Goal: Task Accomplishment & Management: Use online tool/utility

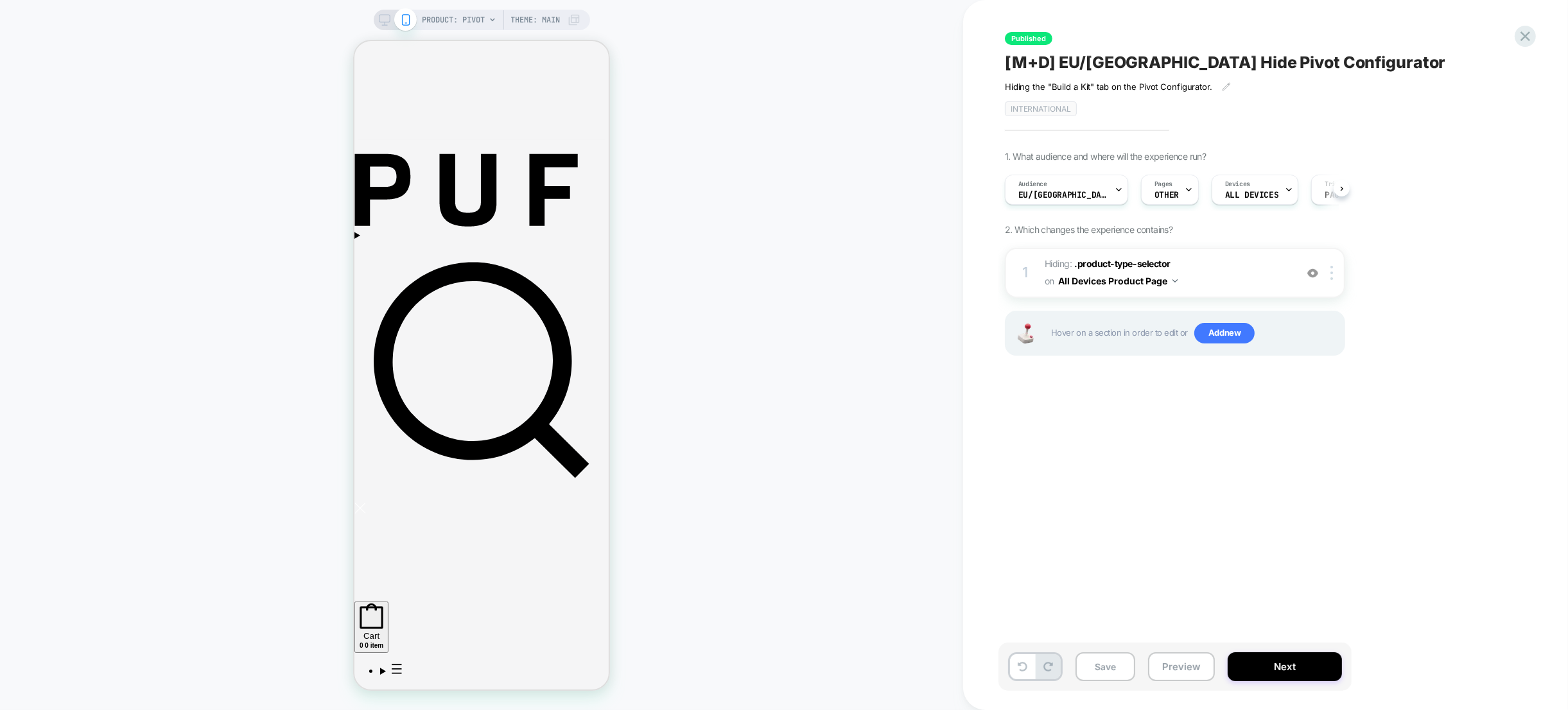
scroll to position [0, 1]
click at [443, 19] on span "PRODUCT: Pivot" at bounding box center [453, 19] width 63 height 20
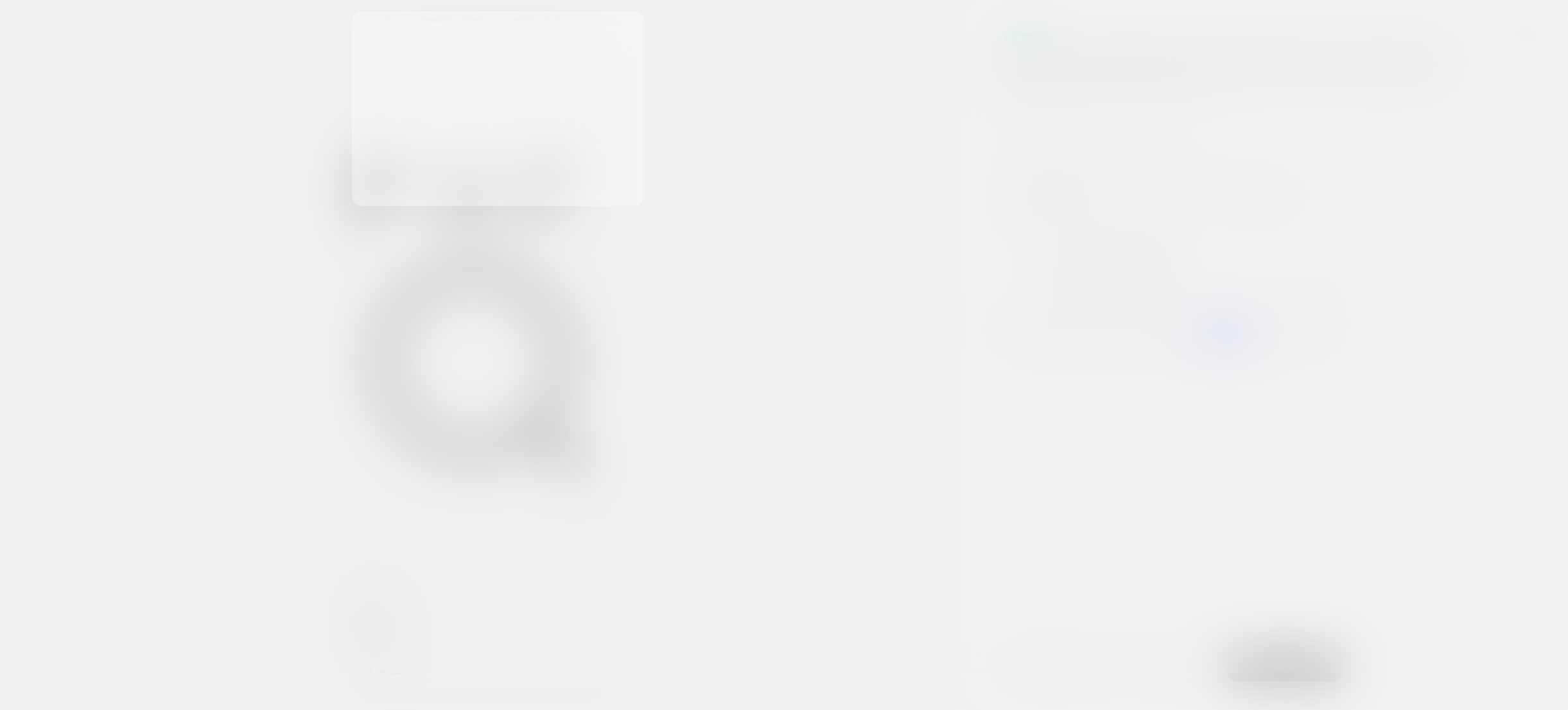
scroll to position [0, 0]
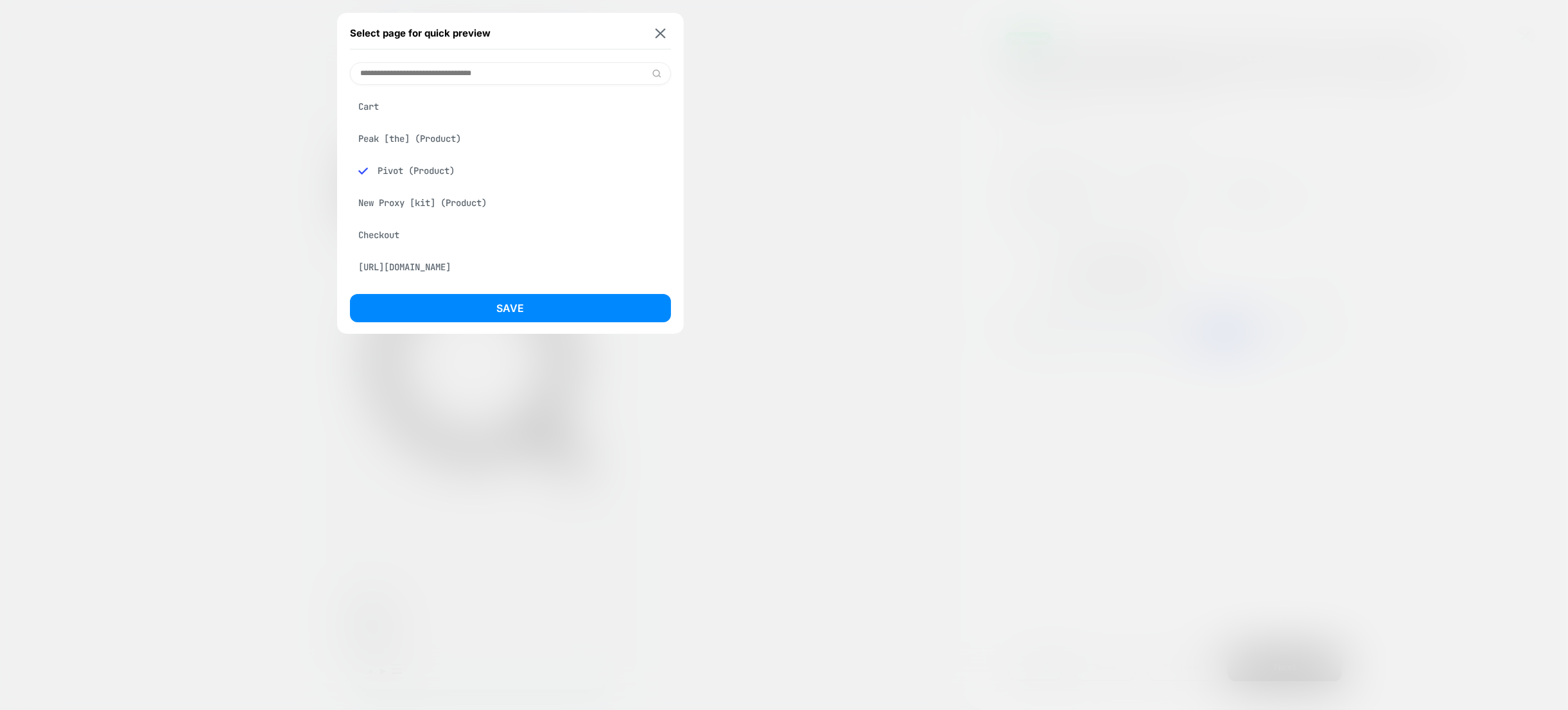
click at [442, 75] on input at bounding box center [511, 73] width 321 height 23
type input "**********"
click at [457, 102] on div "Build Your Own Proxy [customize] (Product)" at bounding box center [511, 106] width 321 height 24
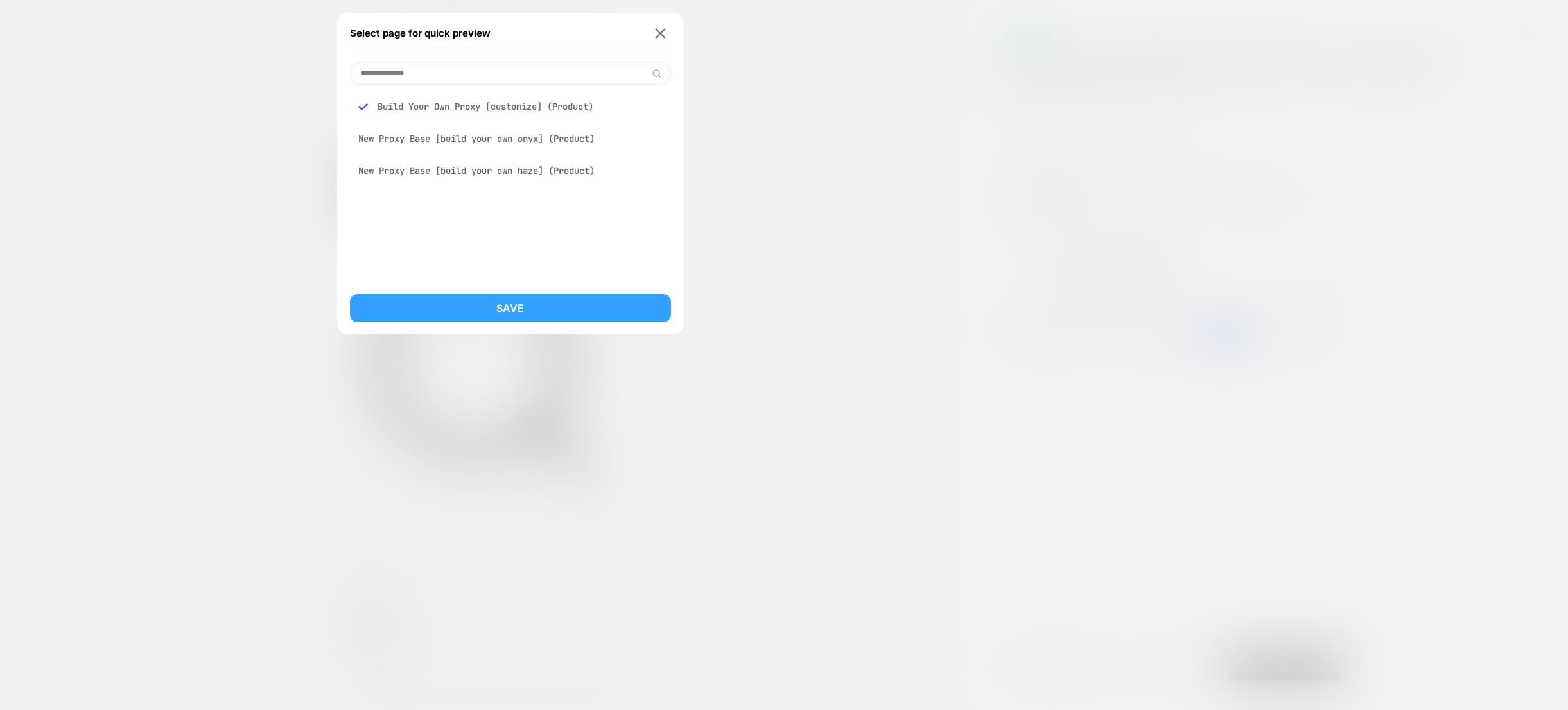
click at [528, 303] on button "Save" at bounding box center [511, 308] width 321 height 28
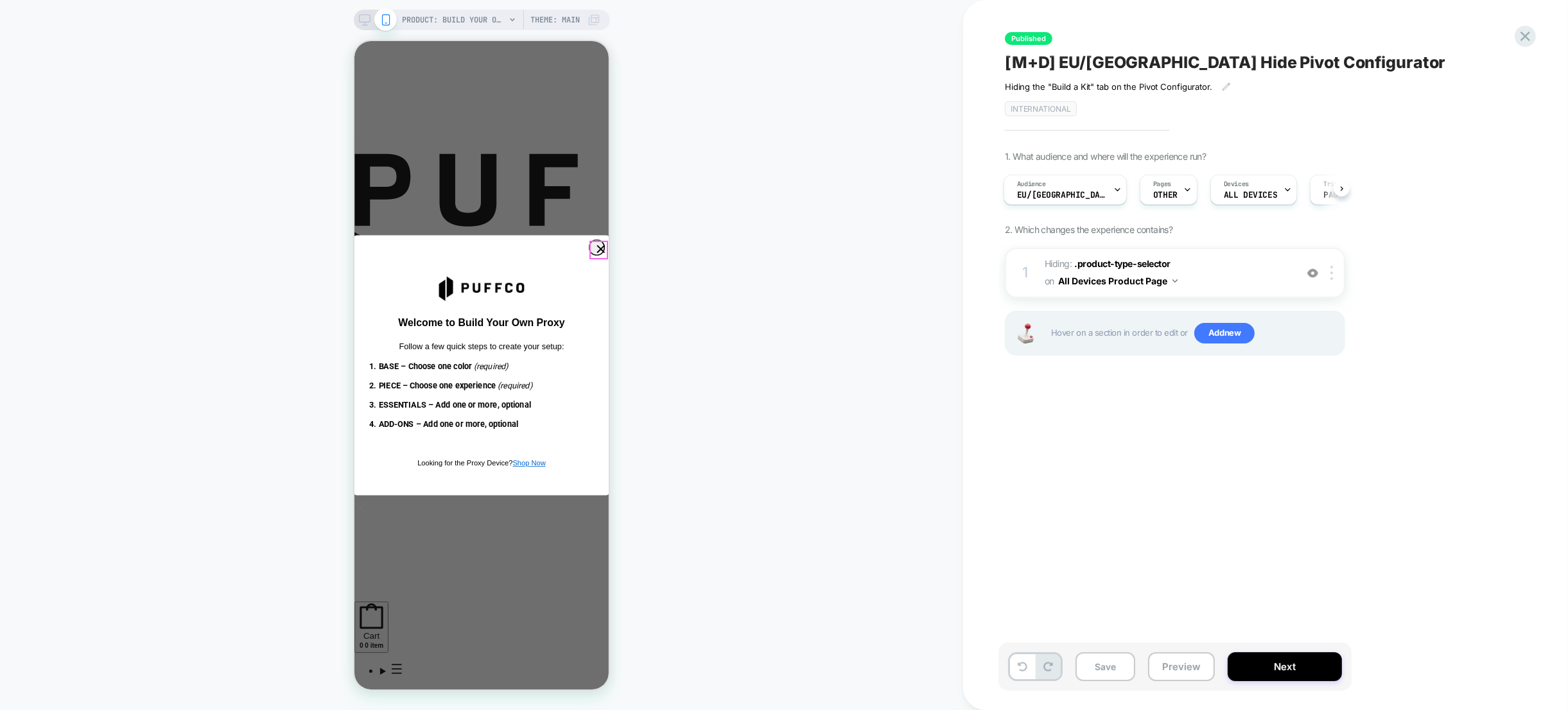
scroll to position [0, 0]
click at [597, 251] on circle "Close dialog" at bounding box center [601, 249] width 16 height 16
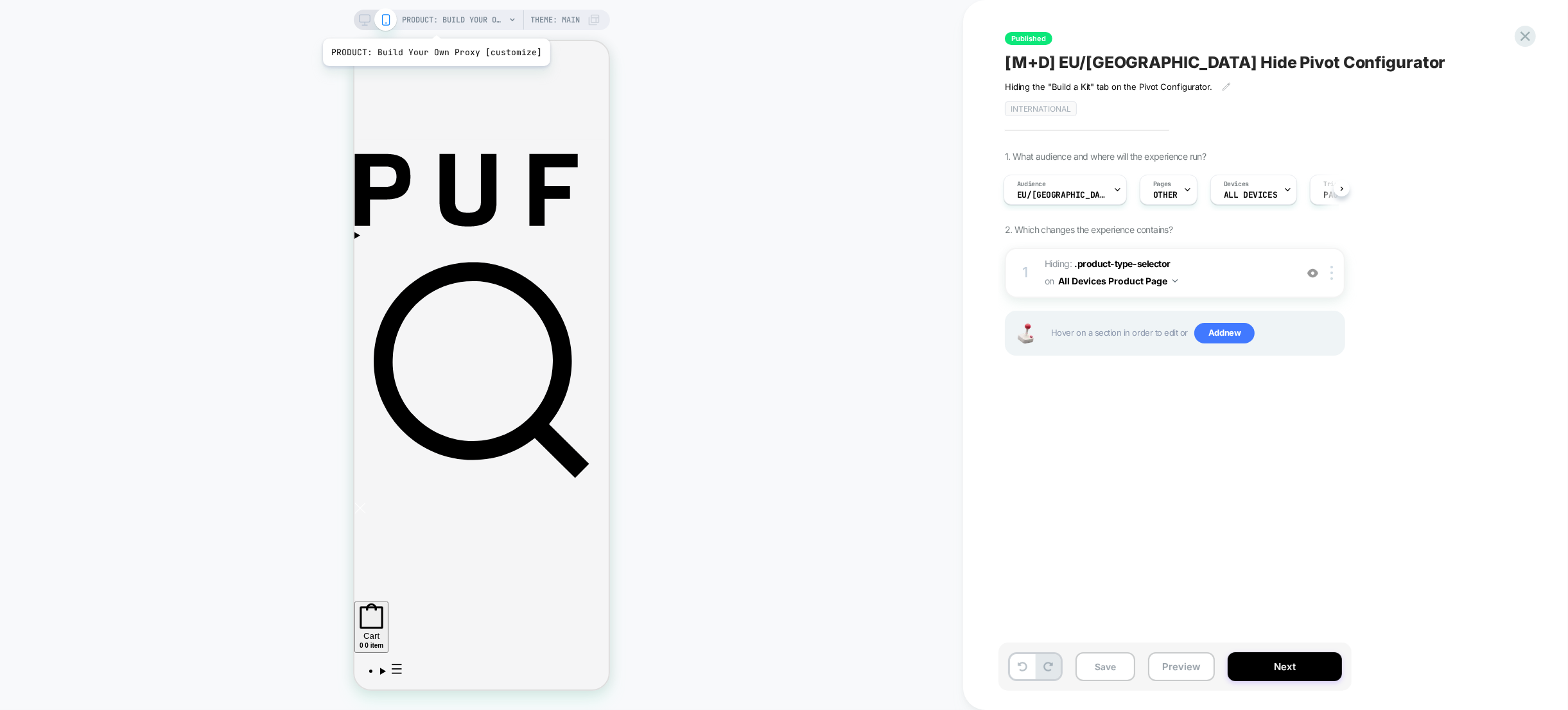
click at [434, 23] on span "PRODUCT: Build Your Own Proxy [customize]" at bounding box center [454, 19] width 102 height 20
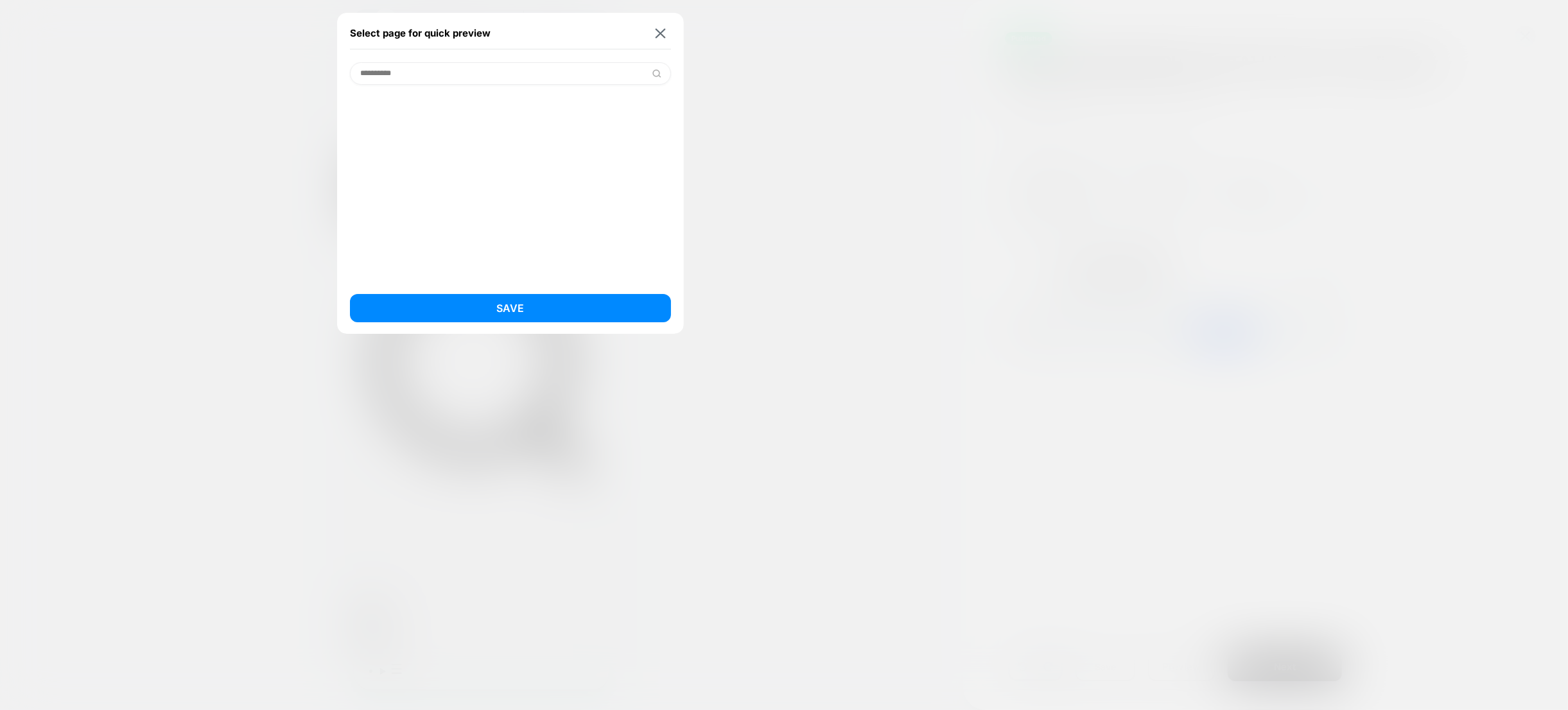
click at [389, 76] on input "**********" at bounding box center [511, 73] width 321 height 23
type input "**********"
click at [534, 310] on button "Save" at bounding box center [511, 308] width 321 height 28
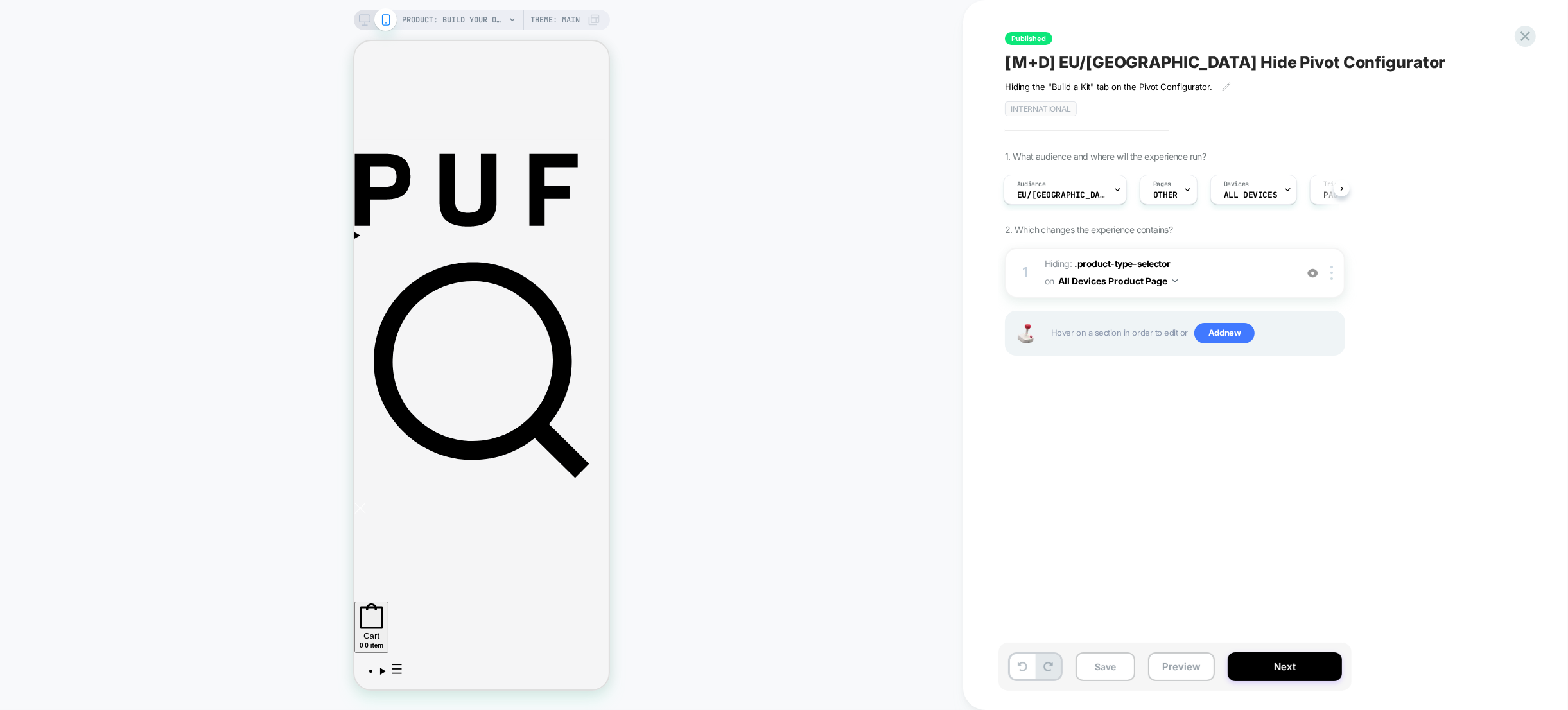
scroll to position [1, 0]
click at [476, 17] on span "PRODUCT: Build Your Own Proxy [customize]" at bounding box center [454, 19] width 102 height 20
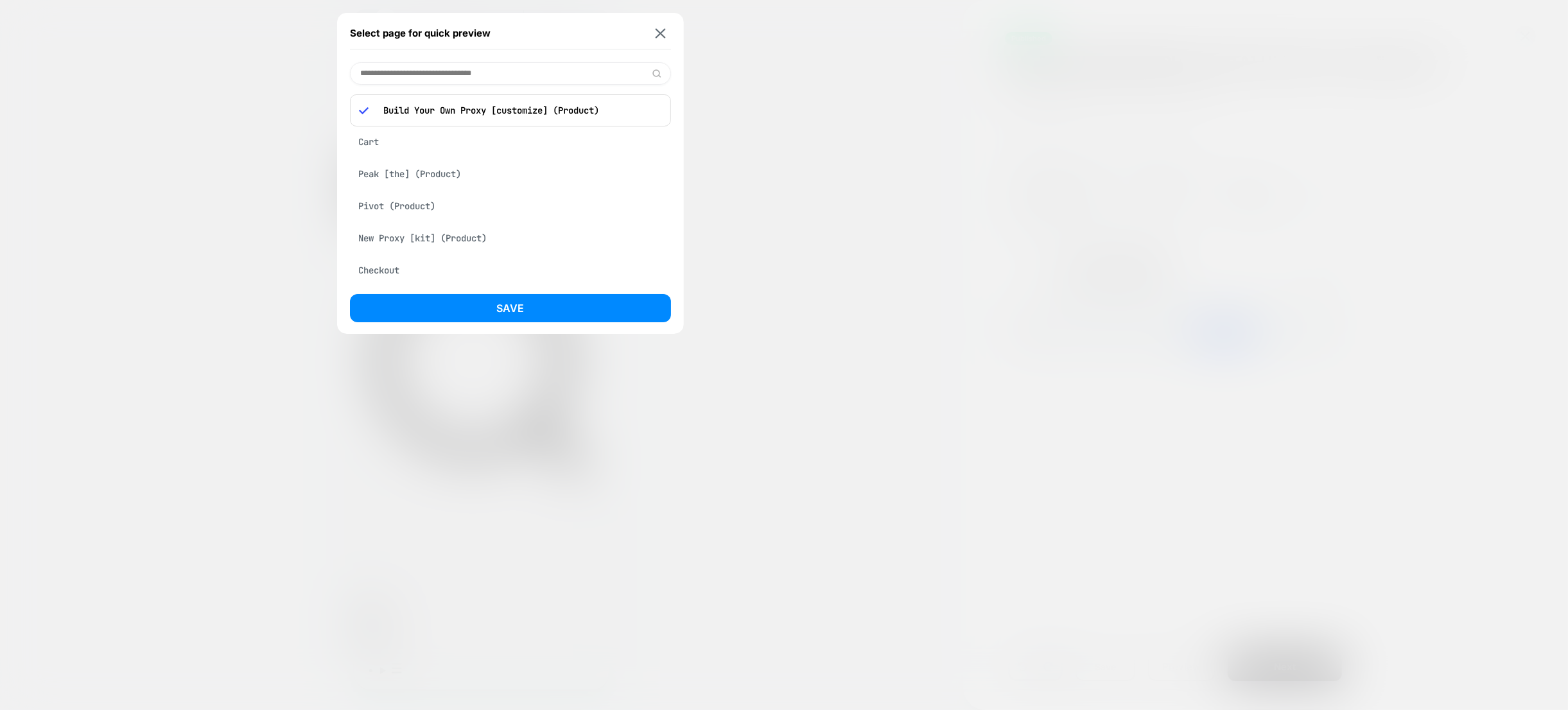
click at [448, 70] on input at bounding box center [511, 73] width 321 height 23
type input "*****"
click at [416, 101] on div "New Proxy [kit] (Product)" at bounding box center [511, 106] width 321 height 24
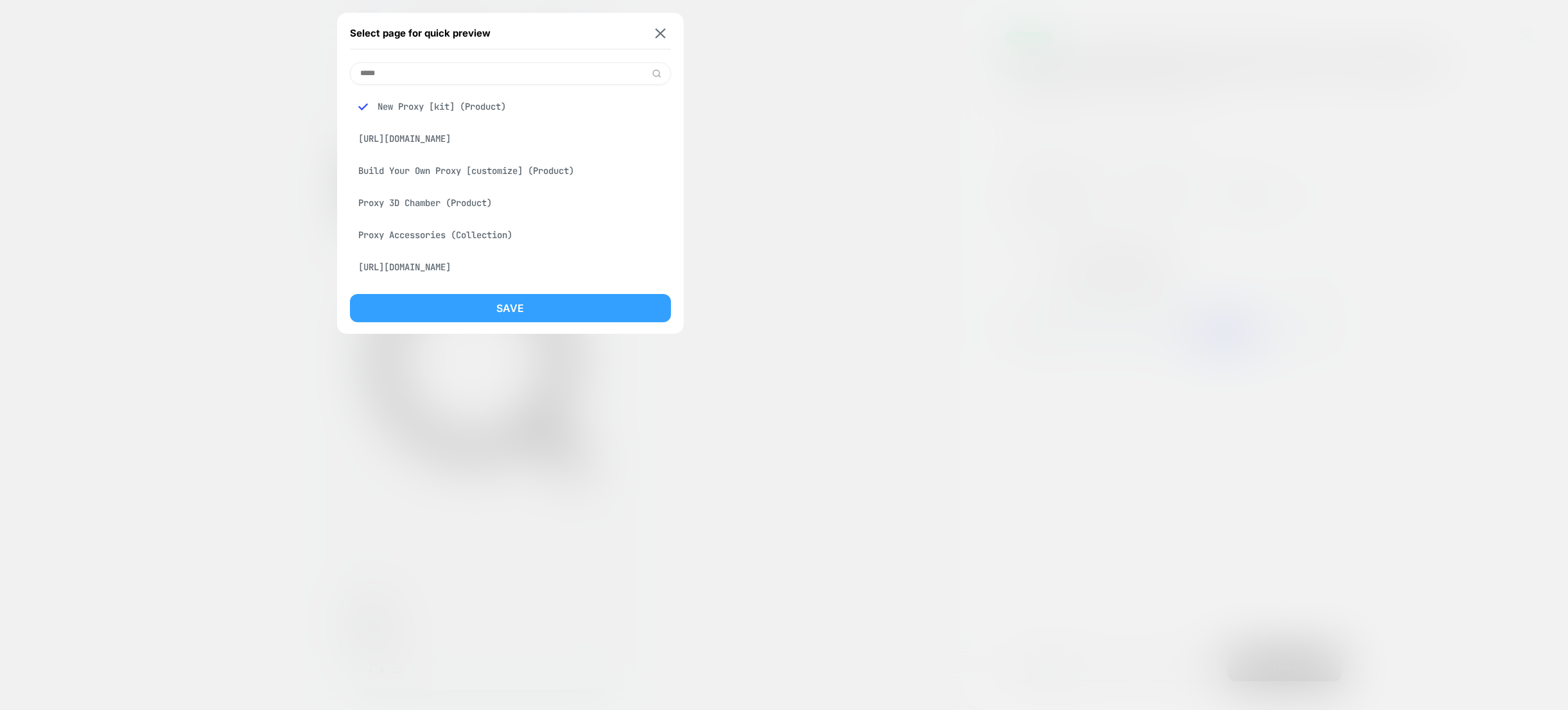
click at [510, 307] on button "Save" at bounding box center [511, 308] width 321 height 28
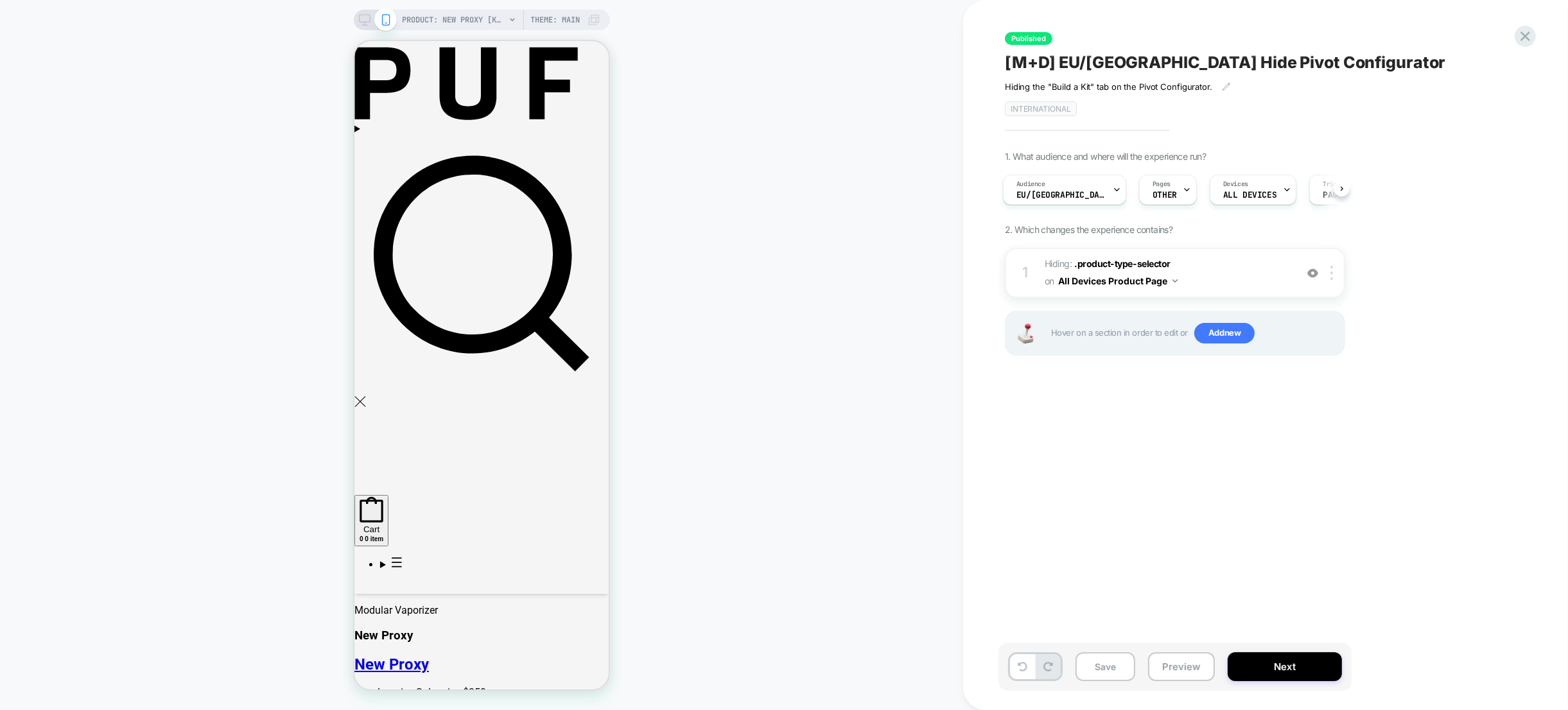
scroll to position [0, 0]
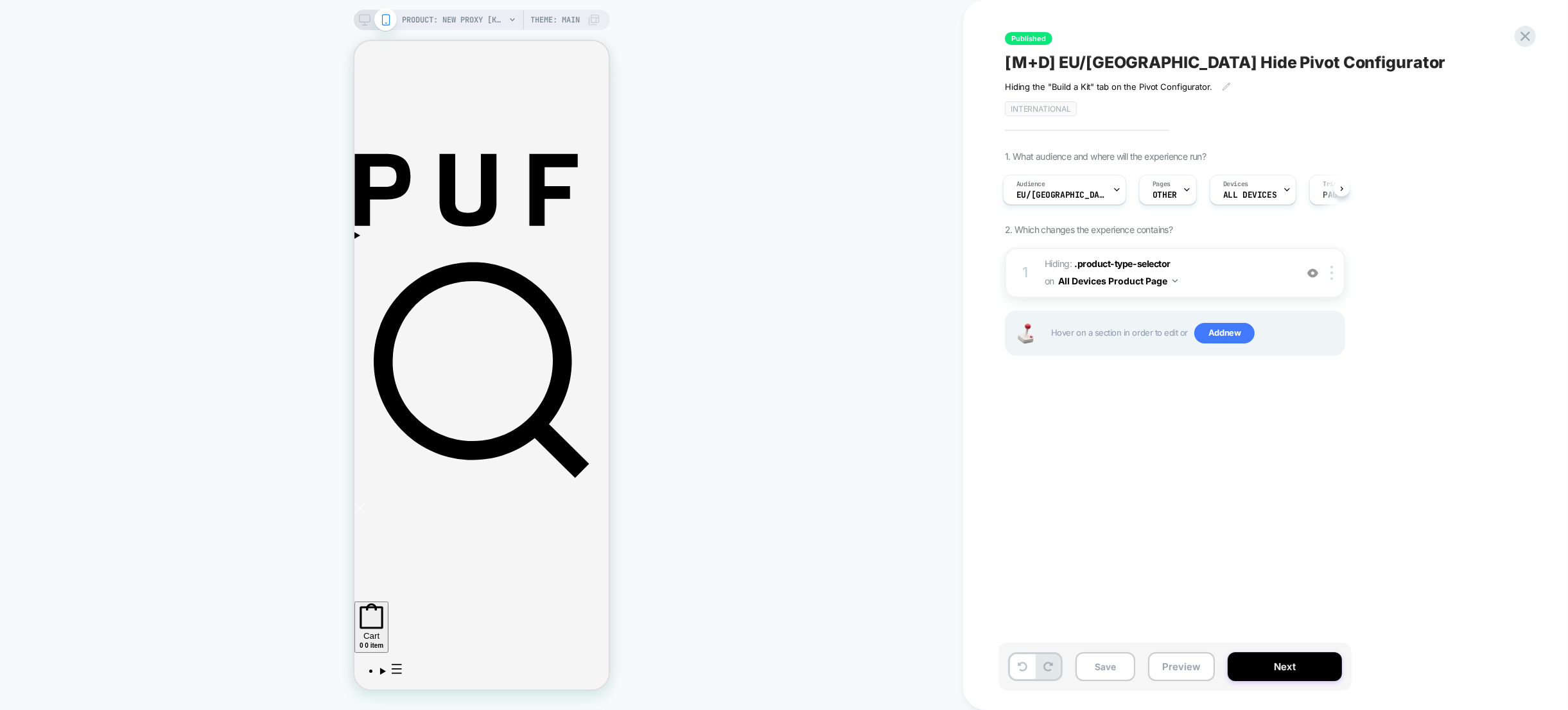
click at [1253, 275] on span "Hiding : .product-type-selector .product-type-selector on All Devices Product P…" at bounding box center [1166, 272] width 244 height 35
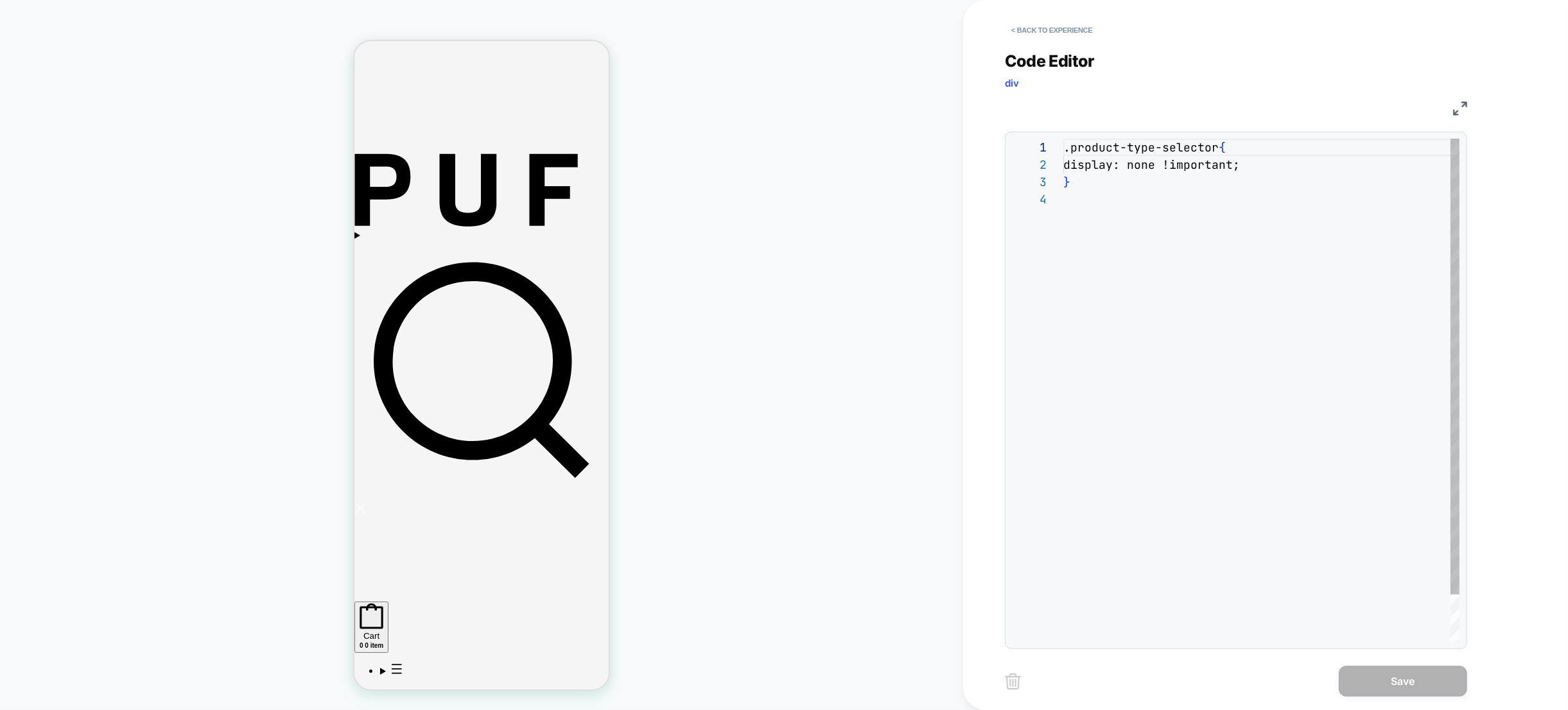
scroll to position [52, 0]
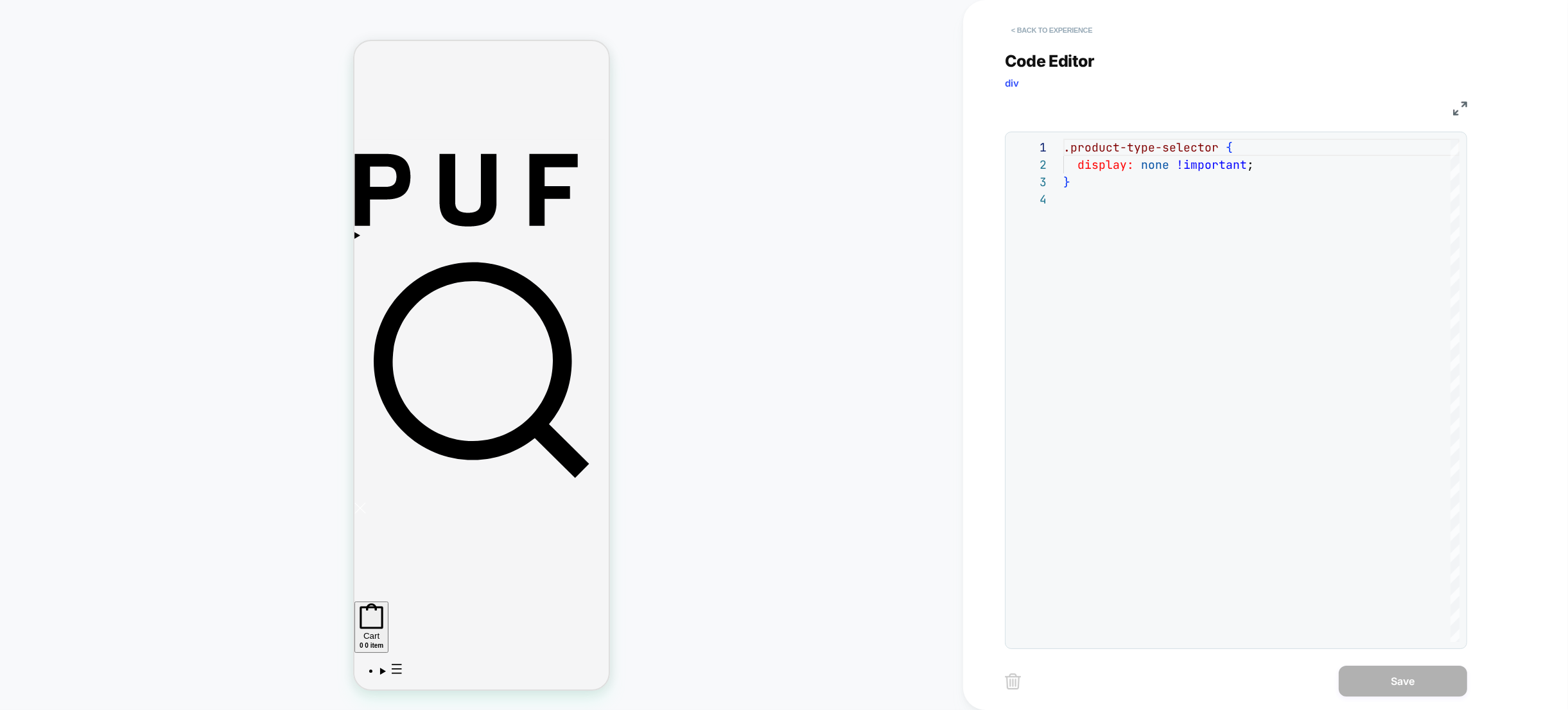
click at [1020, 29] on button "< Back to experience" at bounding box center [1051, 30] width 94 height 20
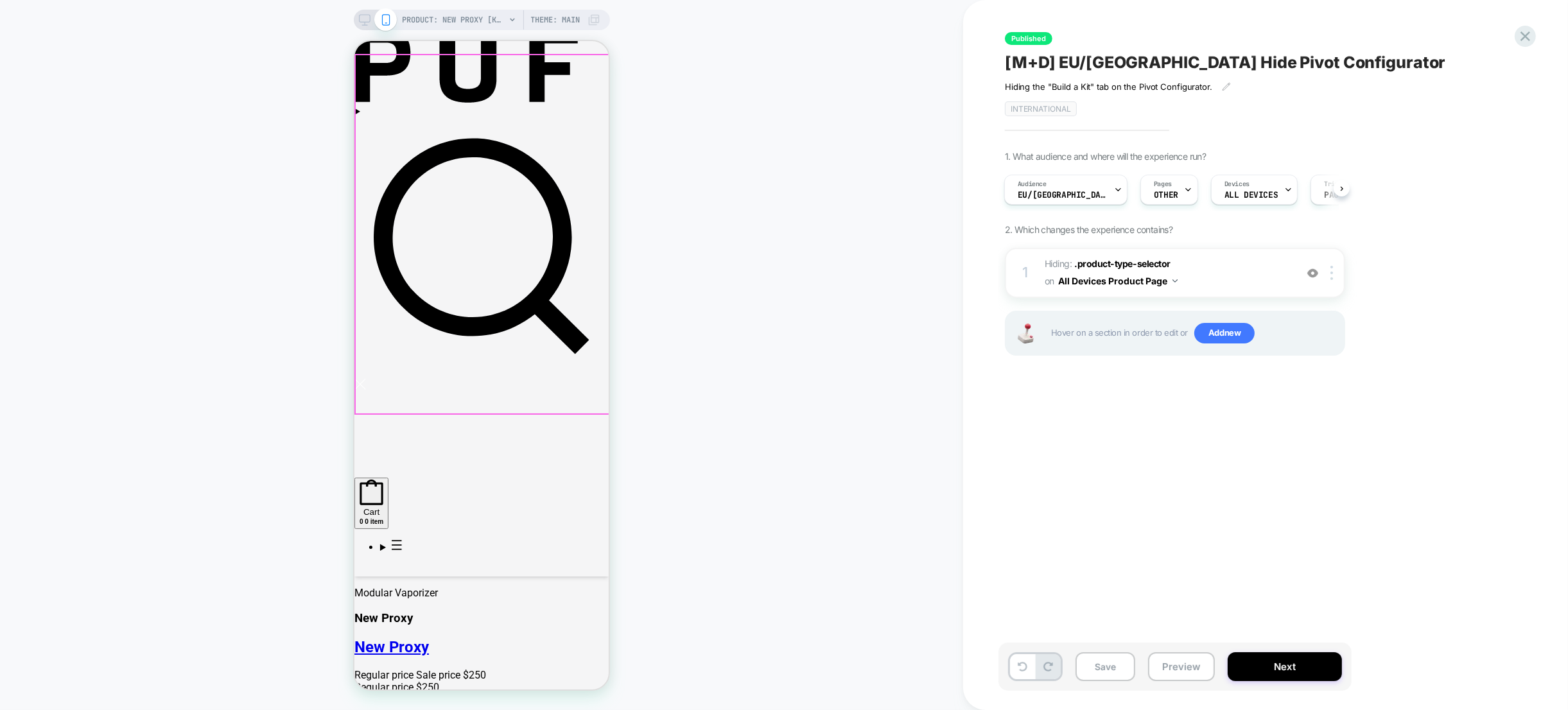
scroll to position [0, 0]
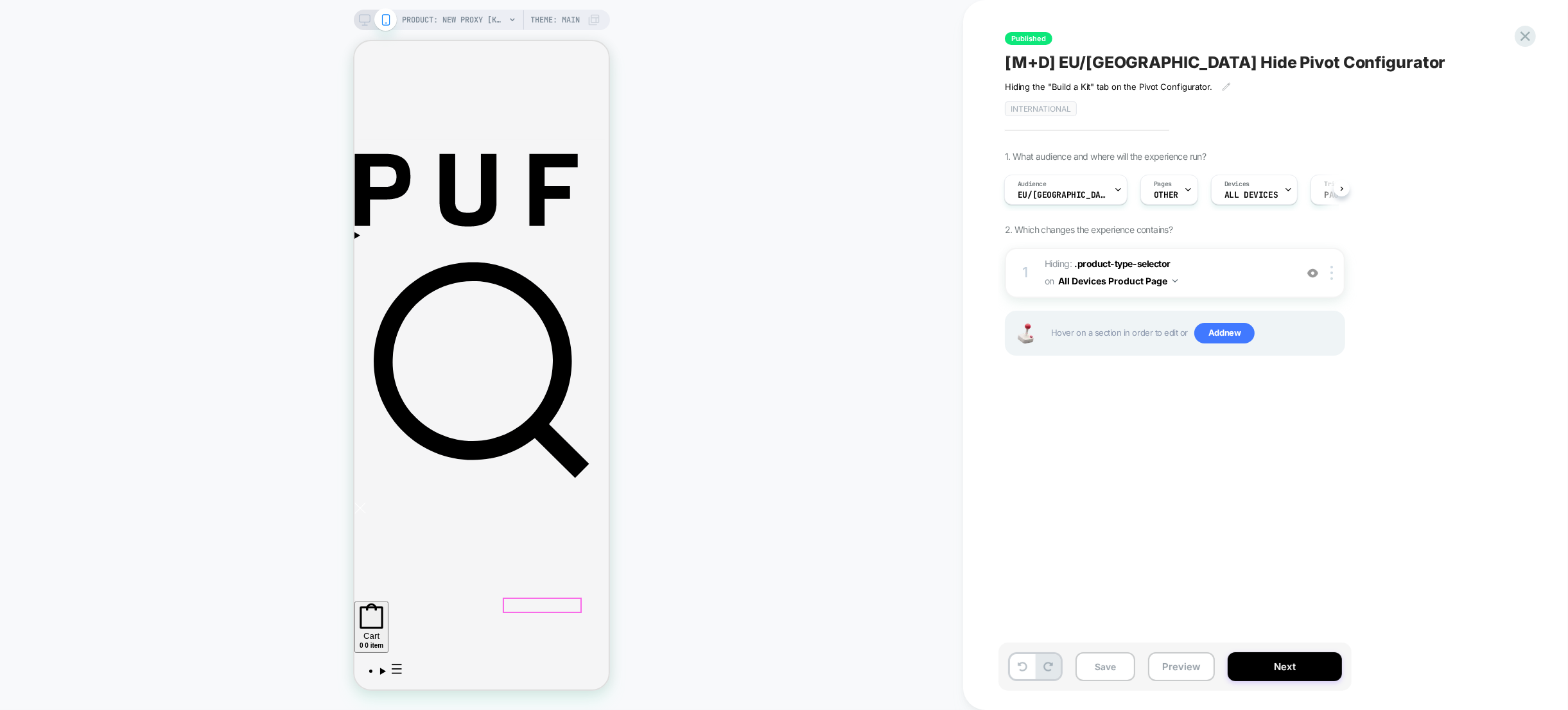
drag, startPoint x: 1045, startPoint y: 540, endPoint x: 1010, endPoint y: 490, distance: 61.0
click at [1045, 540] on div "Published [M+D] EU/UK Hide Pivot Configurator Hiding the "Build a Kit" tab on t…" at bounding box center [1239, 355] width 482 height 684
click at [1311, 273] on img at bounding box center [1313, 273] width 11 height 11
click at [1317, 273] on img at bounding box center [1313, 273] width 11 height 11
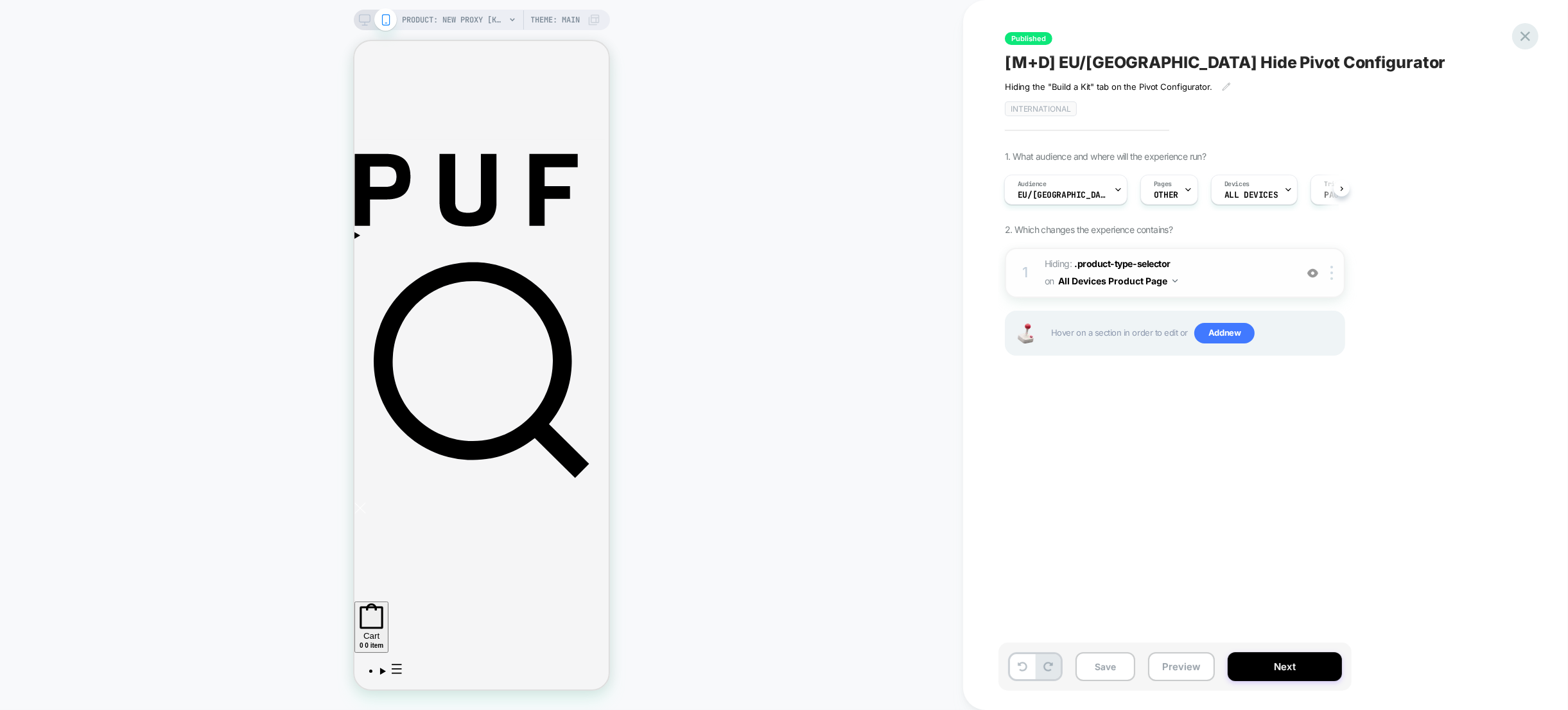
click at [1522, 33] on icon at bounding box center [1525, 36] width 17 height 17
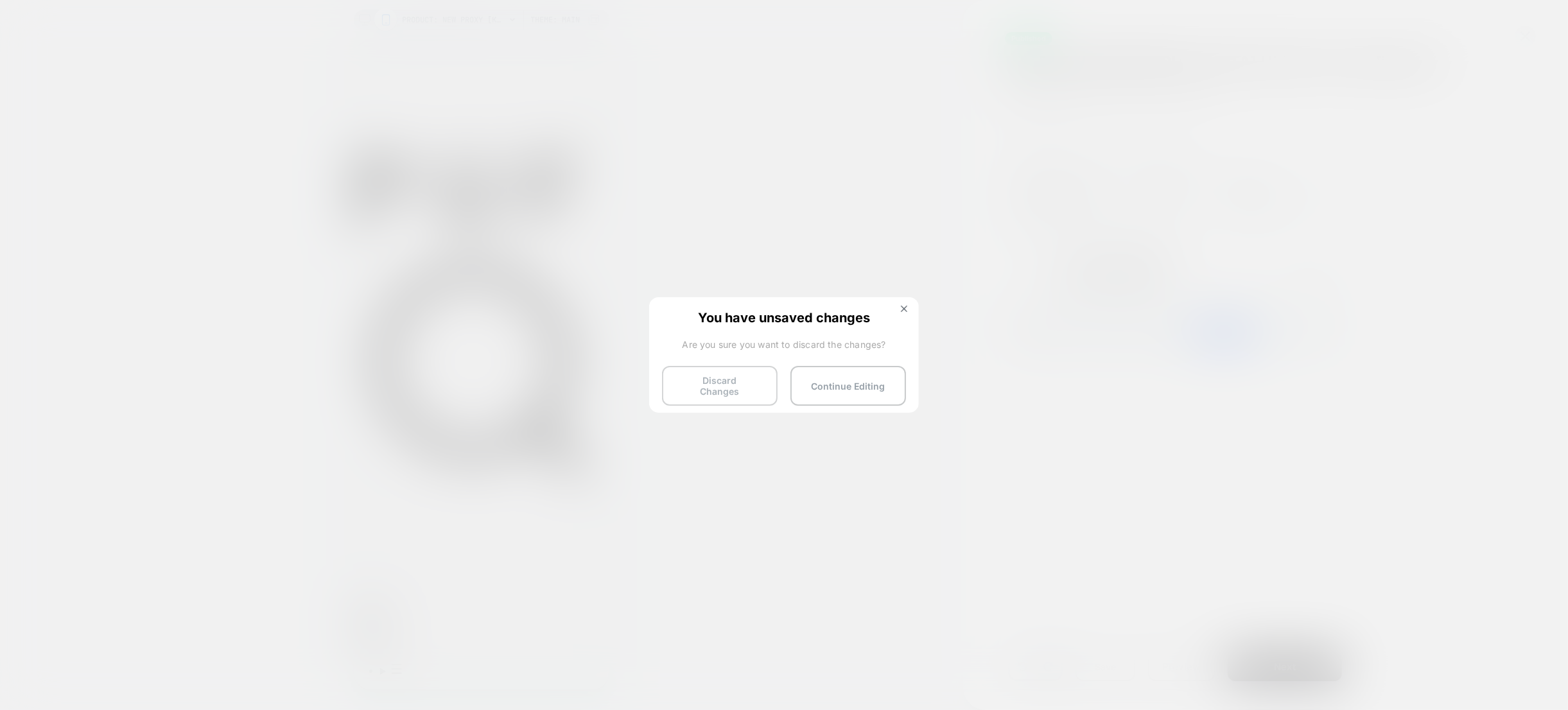
click at [728, 381] on button "Discard Changes" at bounding box center [719, 386] width 116 height 40
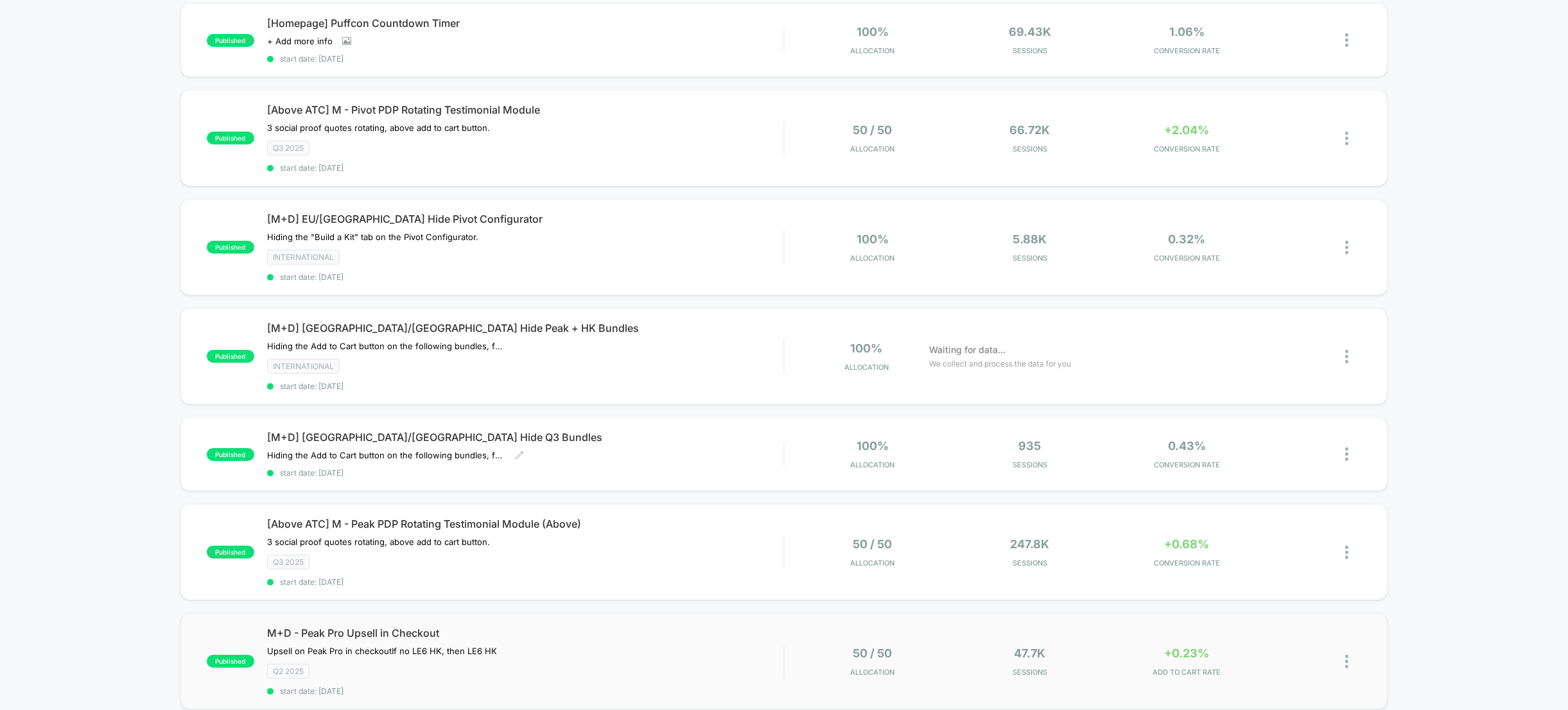
scroll to position [119, 0]
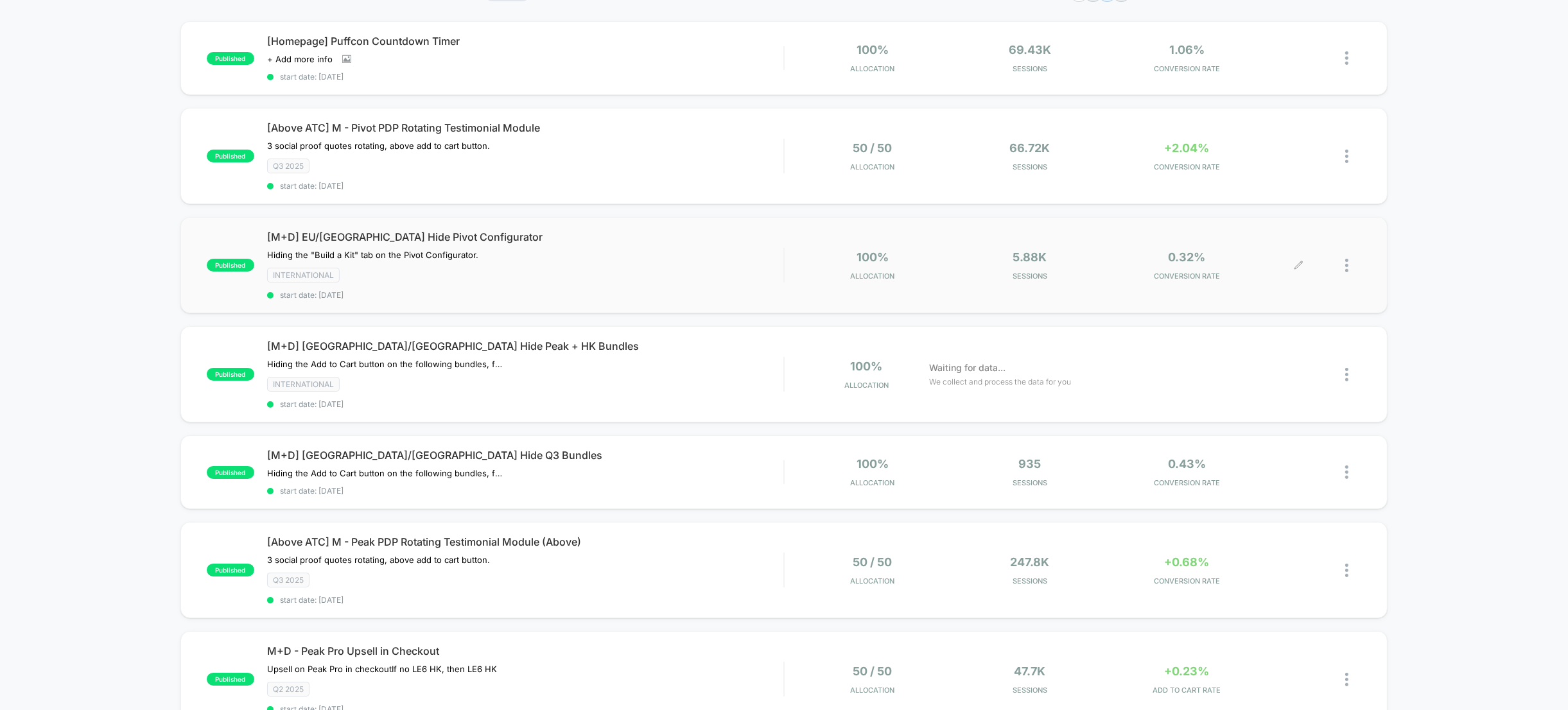
click at [1348, 258] on div at bounding box center [1352, 265] width 16 height 30
click at [1274, 222] on div "Duplicate" at bounding box center [1280, 217] width 116 height 29
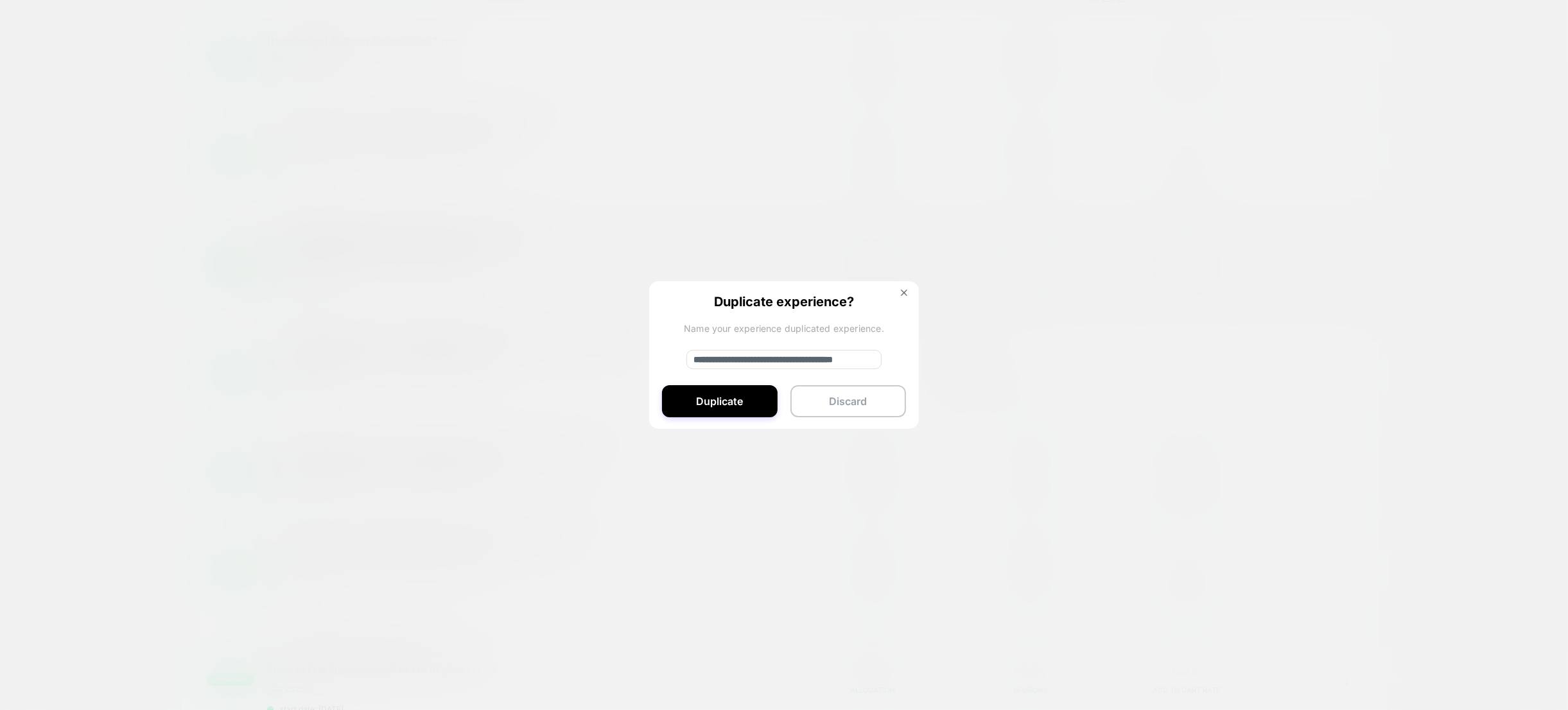
drag, startPoint x: 738, startPoint y: 362, endPoint x: 662, endPoint y: 356, distance: 76.2
click at [663, 356] on div "**********" at bounding box center [784, 355] width 270 height 149
click at [786, 359] on input "**********" at bounding box center [784, 359] width 196 height 19
drag, startPoint x: 786, startPoint y: 359, endPoint x: 813, endPoint y: 365, distance: 27.7
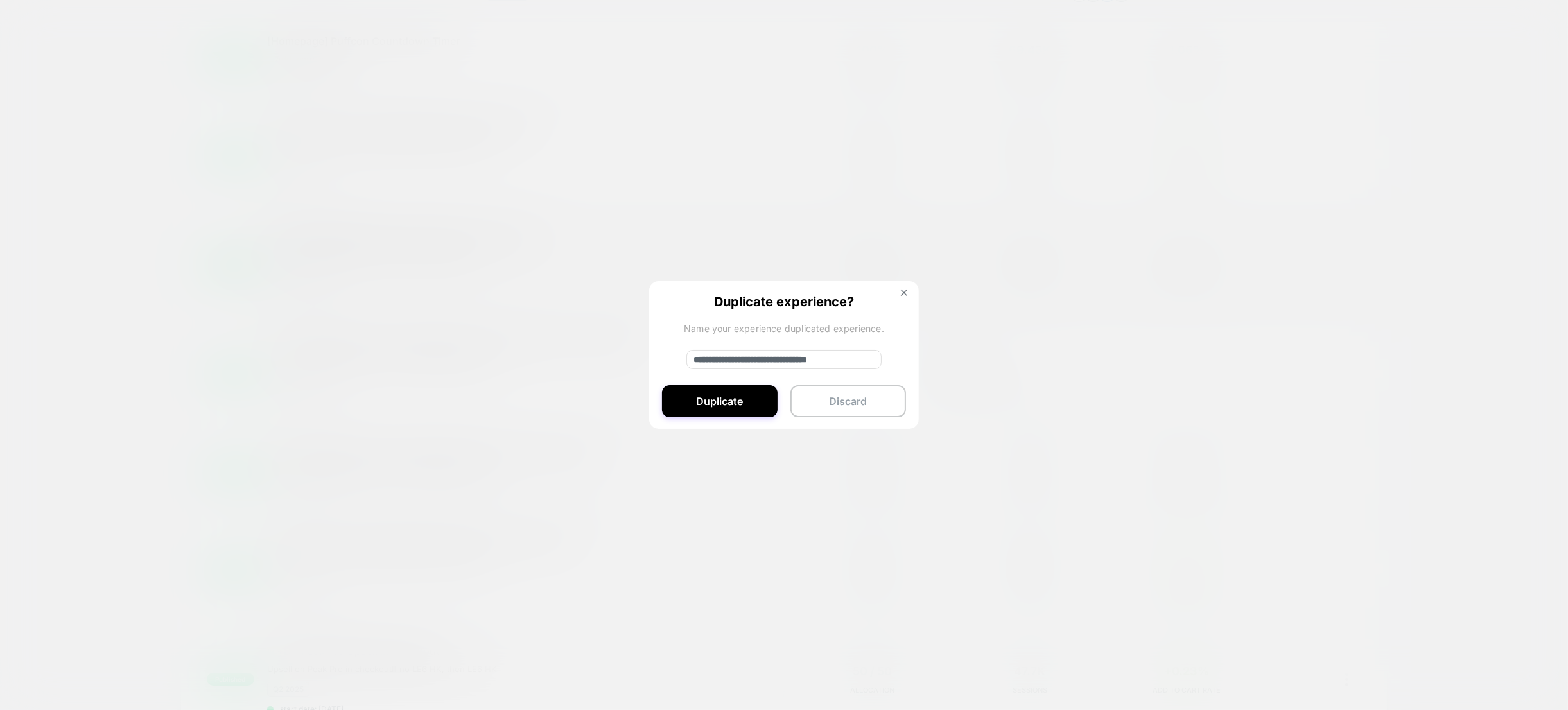
click at [786, 359] on input "**********" at bounding box center [784, 359] width 196 height 19
type input "**********"
click at [739, 402] on button "Duplicate" at bounding box center [719, 400] width 116 height 32
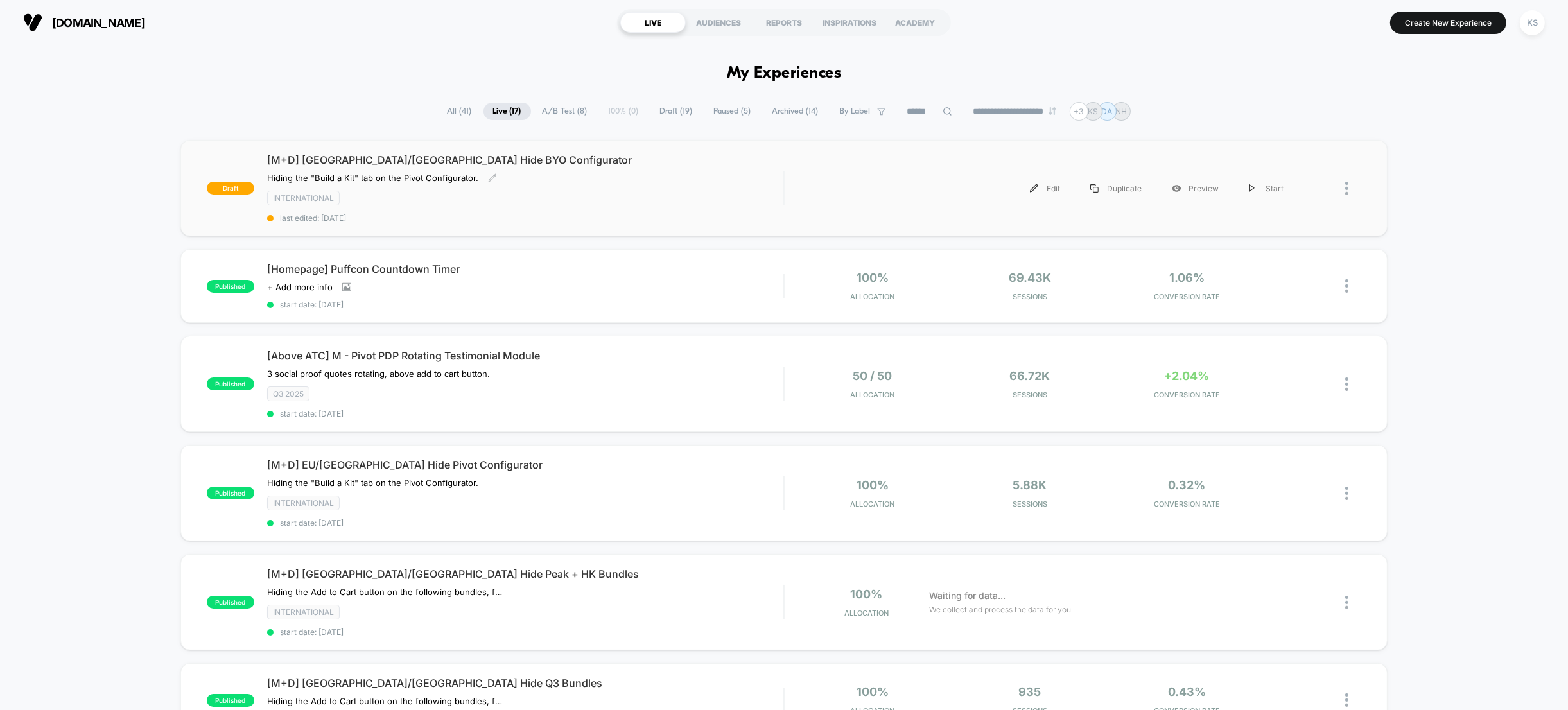
click at [644, 182] on div "[M+D] EU/[GEOGRAPHIC_DATA] Hide BYO Configurator Hiding the "Build a Kit" tab o…" at bounding box center [524, 188] width 516 height 69
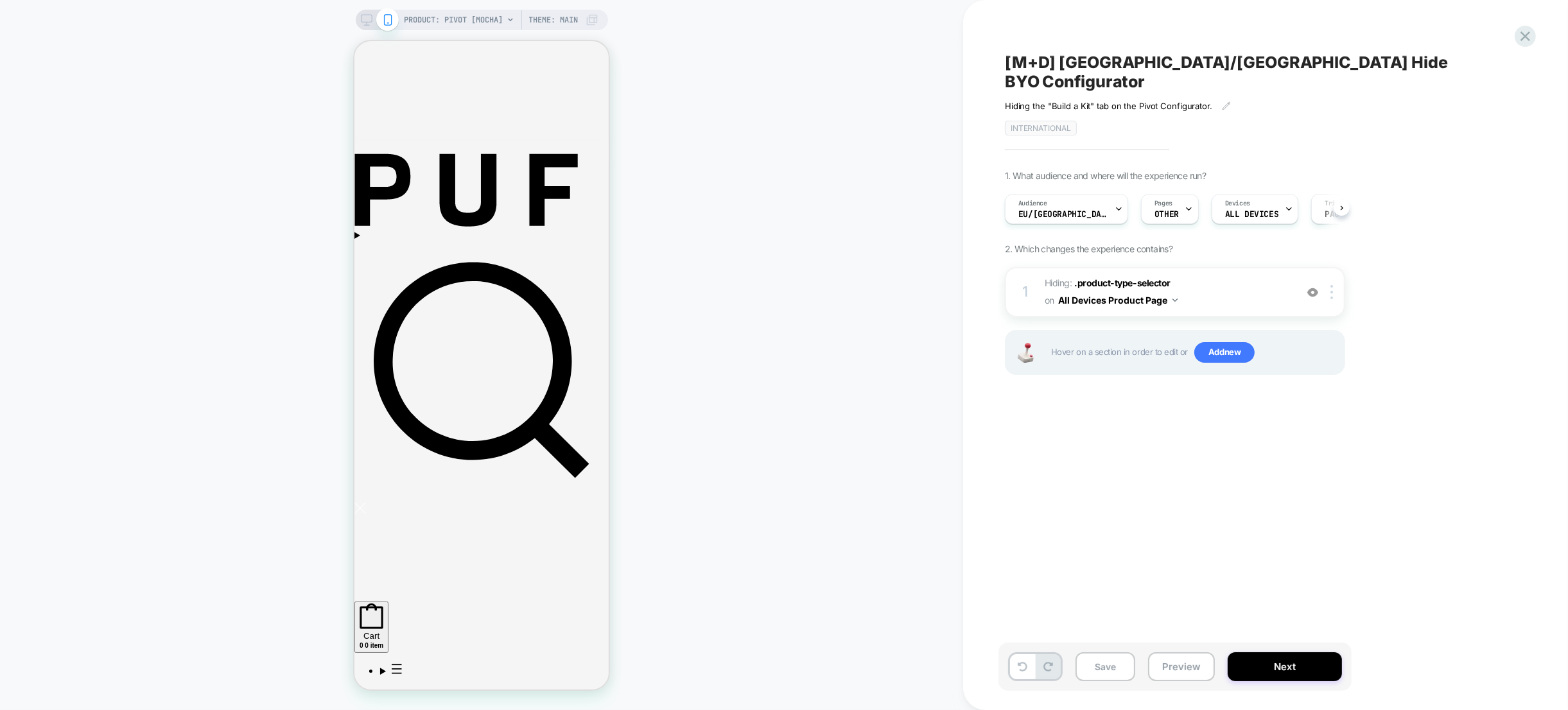
scroll to position [0, 1]
click at [471, 19] on span "PRODUCT: Pivot [mocha]" at bounding box center [453, 19] width 99 height 20
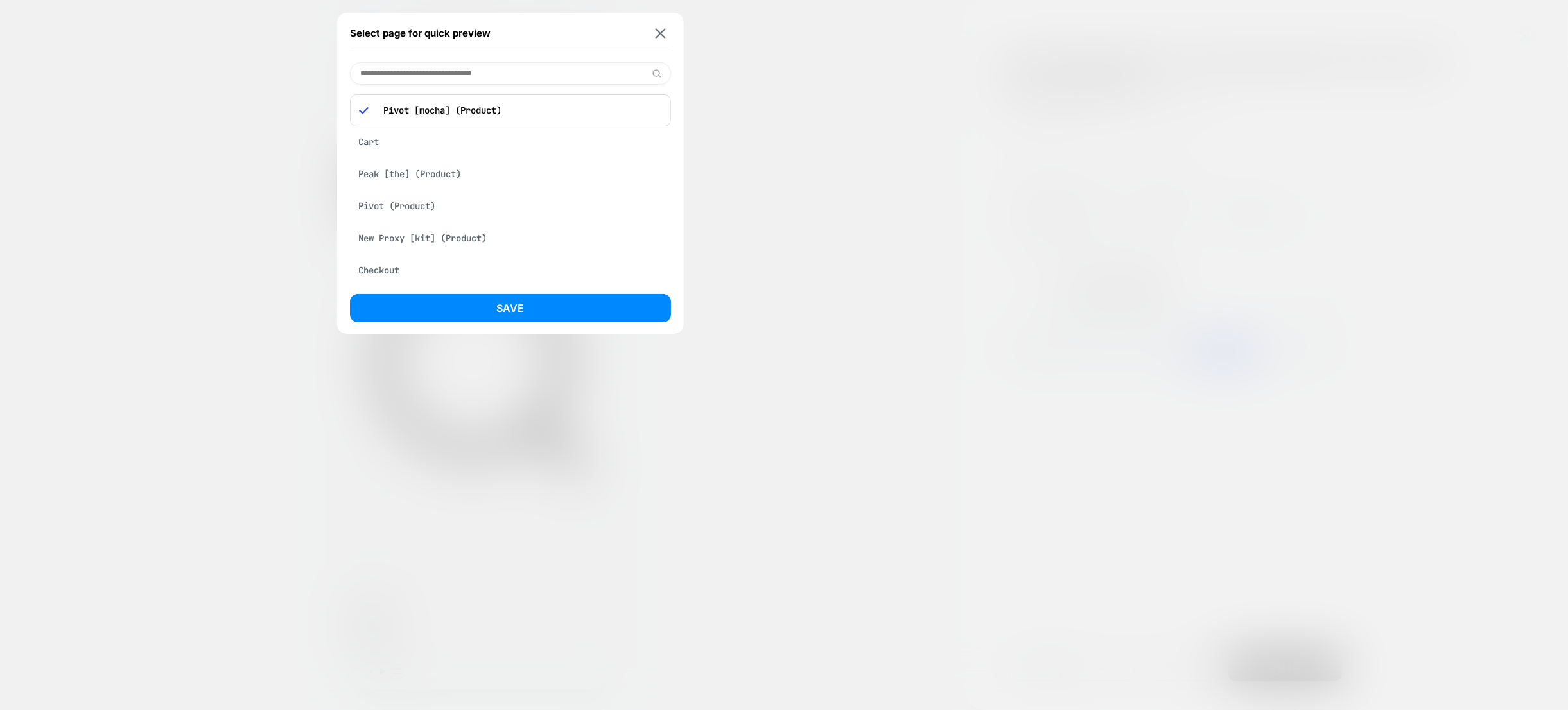
click at [451, 76] on input at bounding box center [511, 73] width 321 height 23
type input "*****"
click at [429, 106] on div "New Proxy [kit] (Product)" at bounding box center [511, 106] width 321 height 24
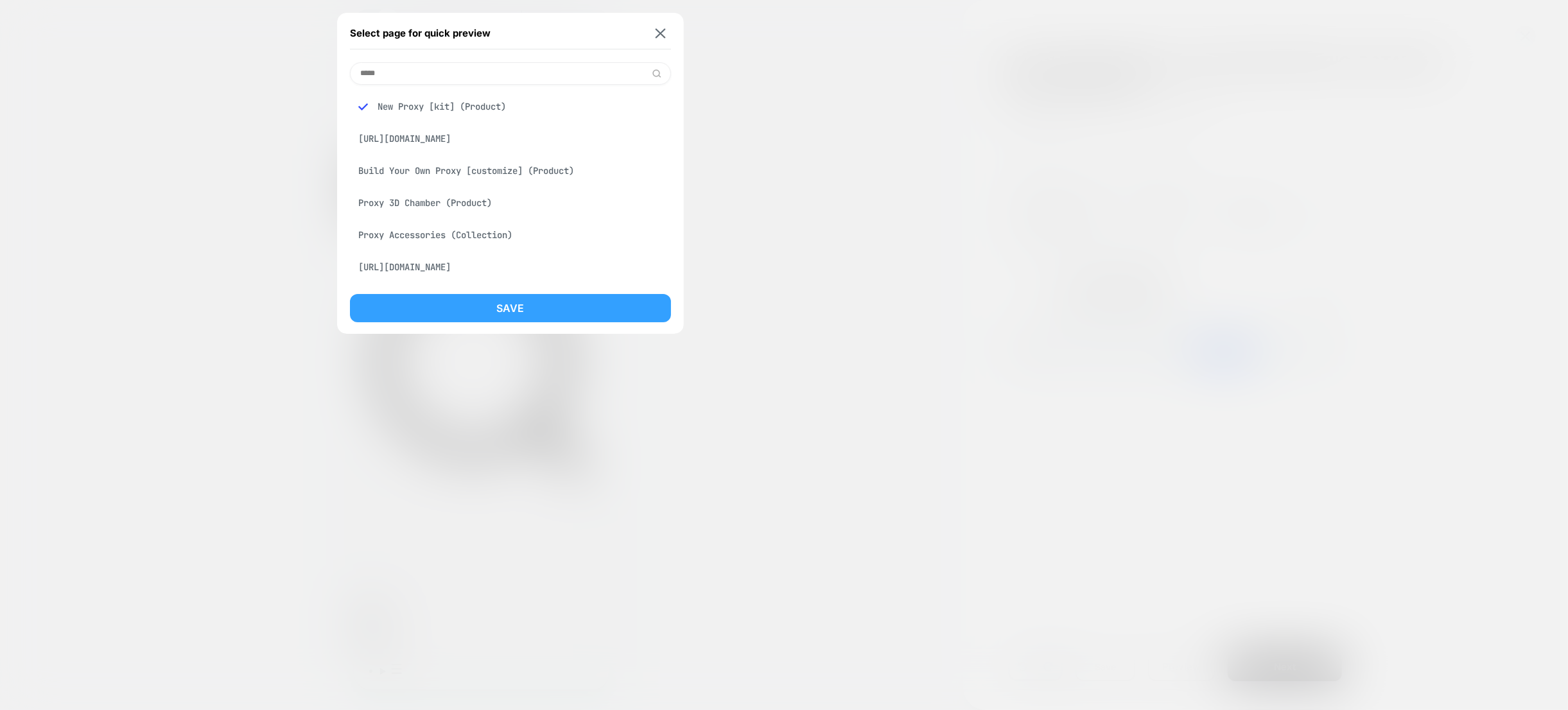
scroll to position [0, 1206]
click at [524, 311] on button "Save" at bounding box center [511, 308] width 321 height 28
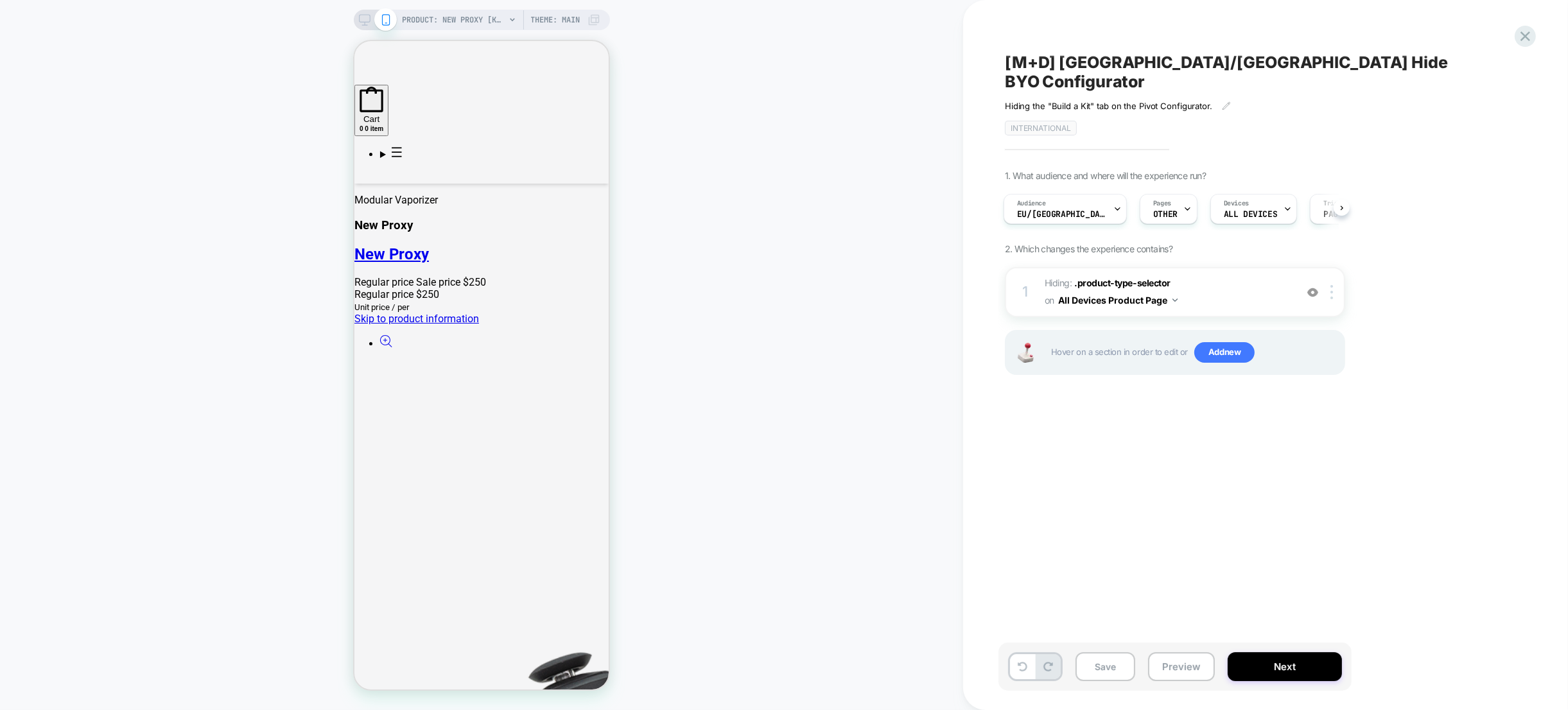
scroll to position [518, 0]
click at [1191, 275] on span "Hiding : .product-type-selector .product-type-selector on All Devices Product P…" at bounding box center [1166, 292] width 244 height 35
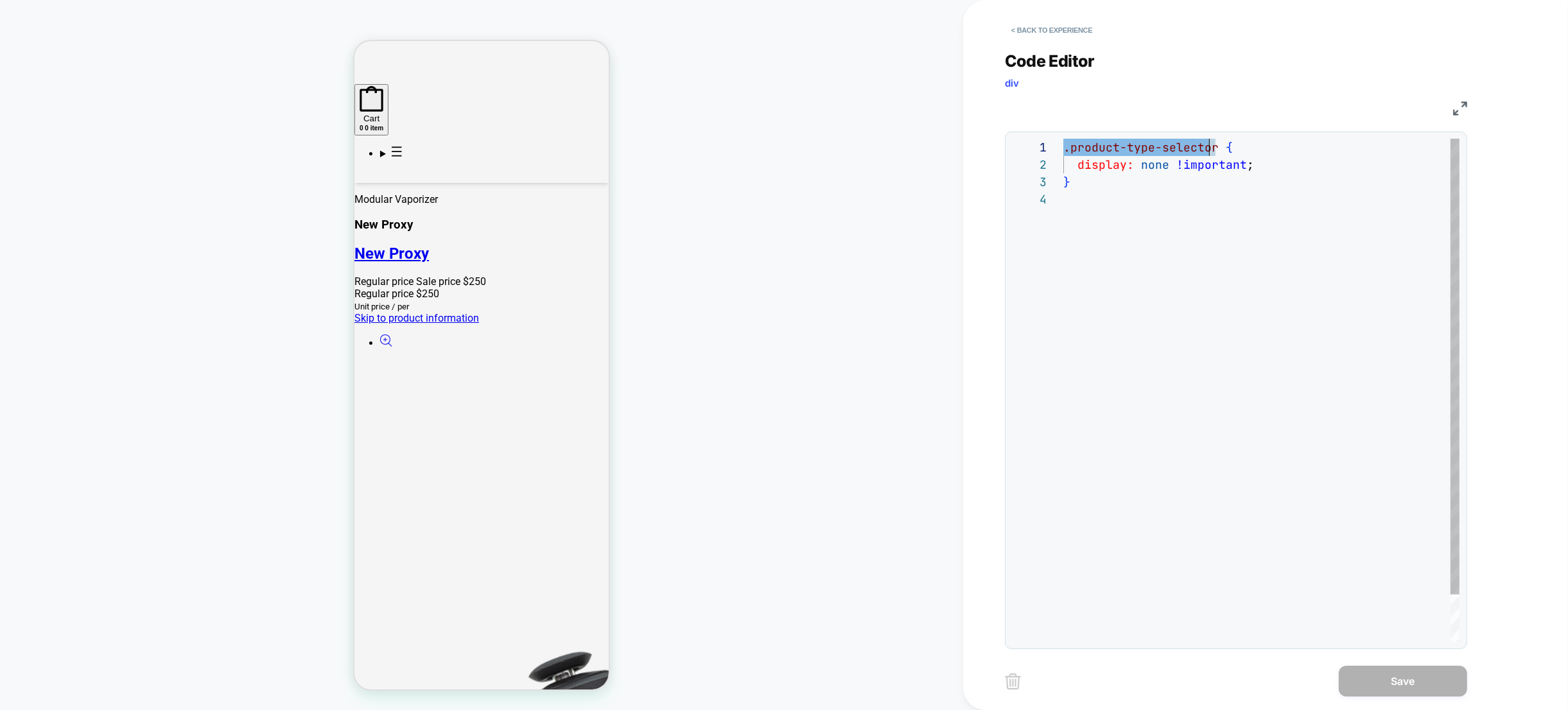
scroll to position [0, 151]
drag, startPoint x: 1066, startPoint y: 149, endPoint x: 1214, endPoint y: 147, distance: 148.0
click at [1213, 147] on span ".product-type-selector" at bounding box center [1141, 147] width 155 height 15
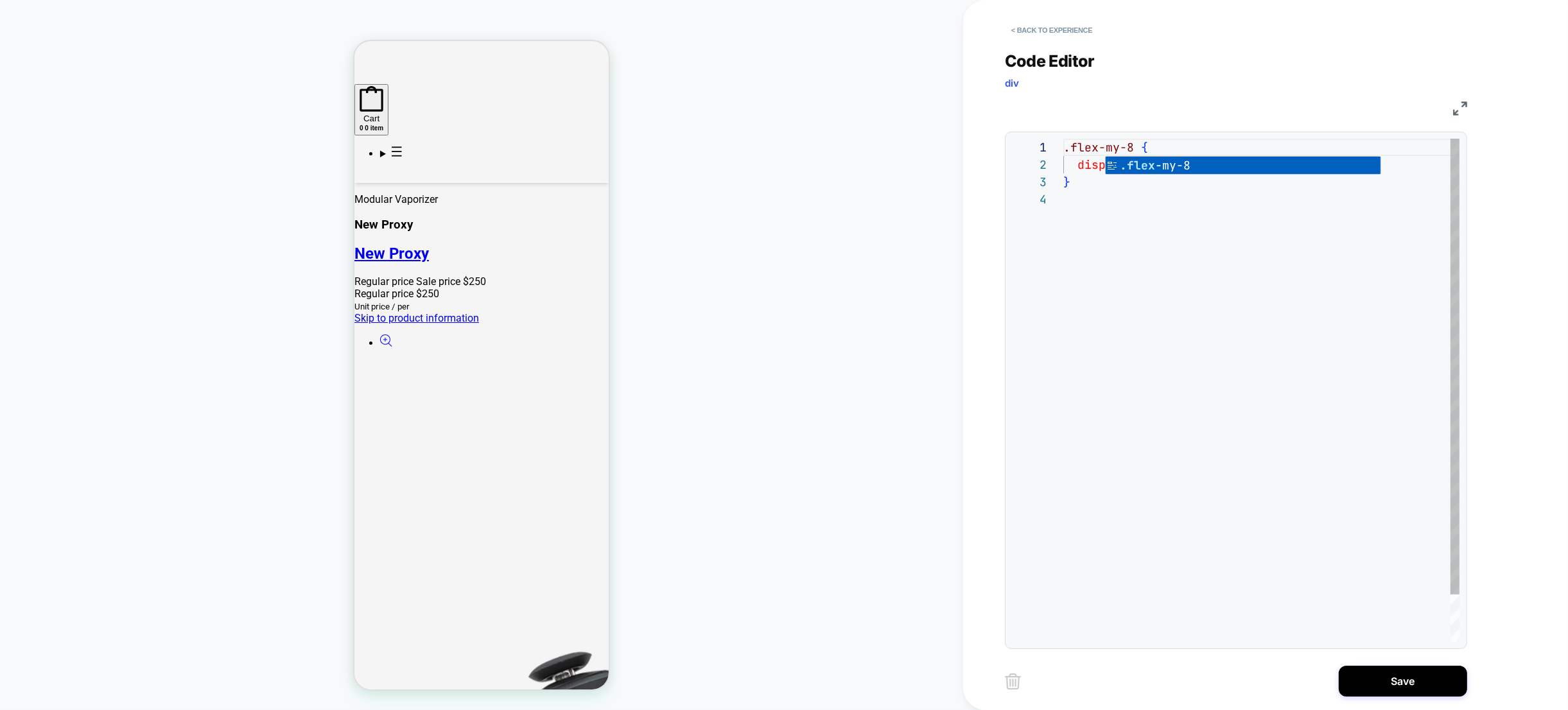
scroll to position [0, 69]
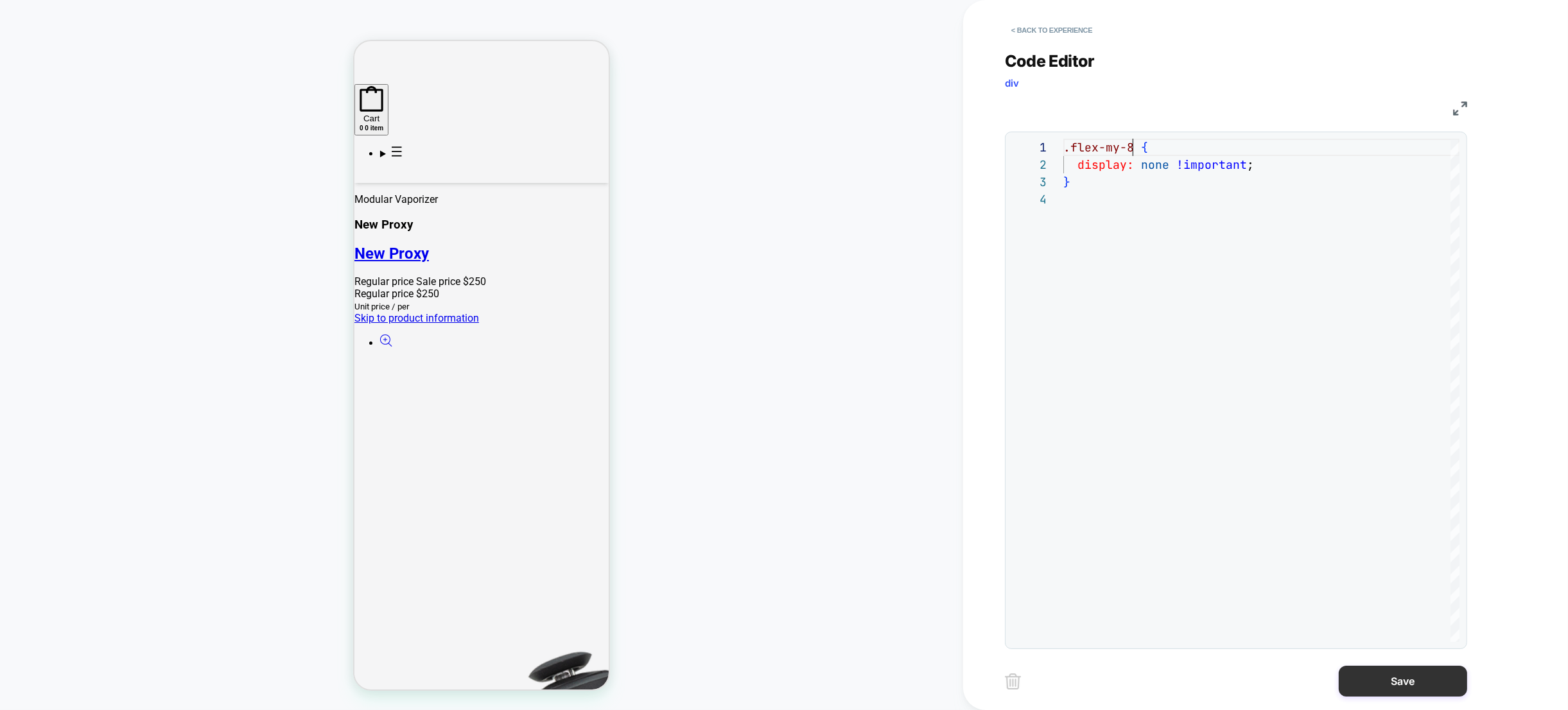
type textarea "**********"
click at [1411, 676] on button "Save" at bounding box center [1402, 681] width 128 height 31
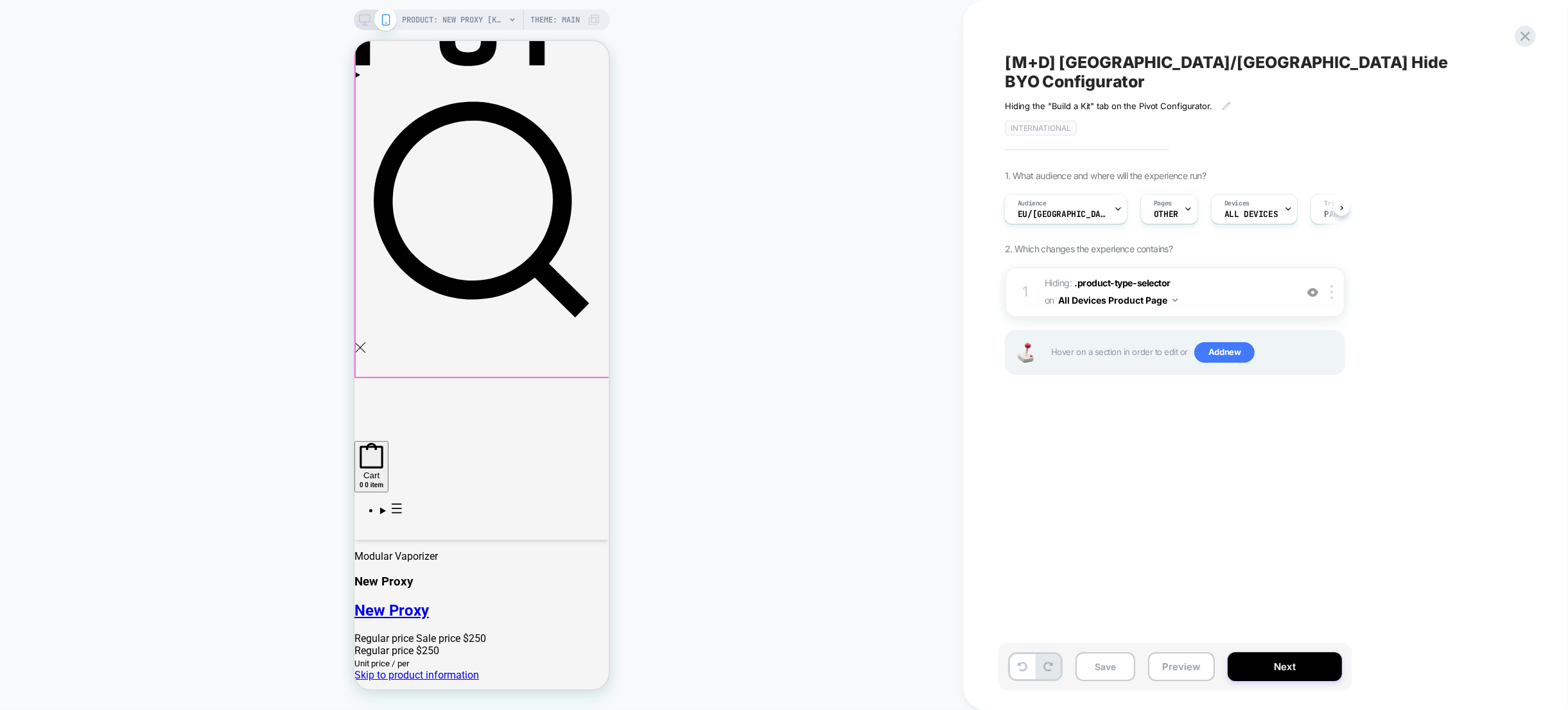
scroll to position [9, 0]
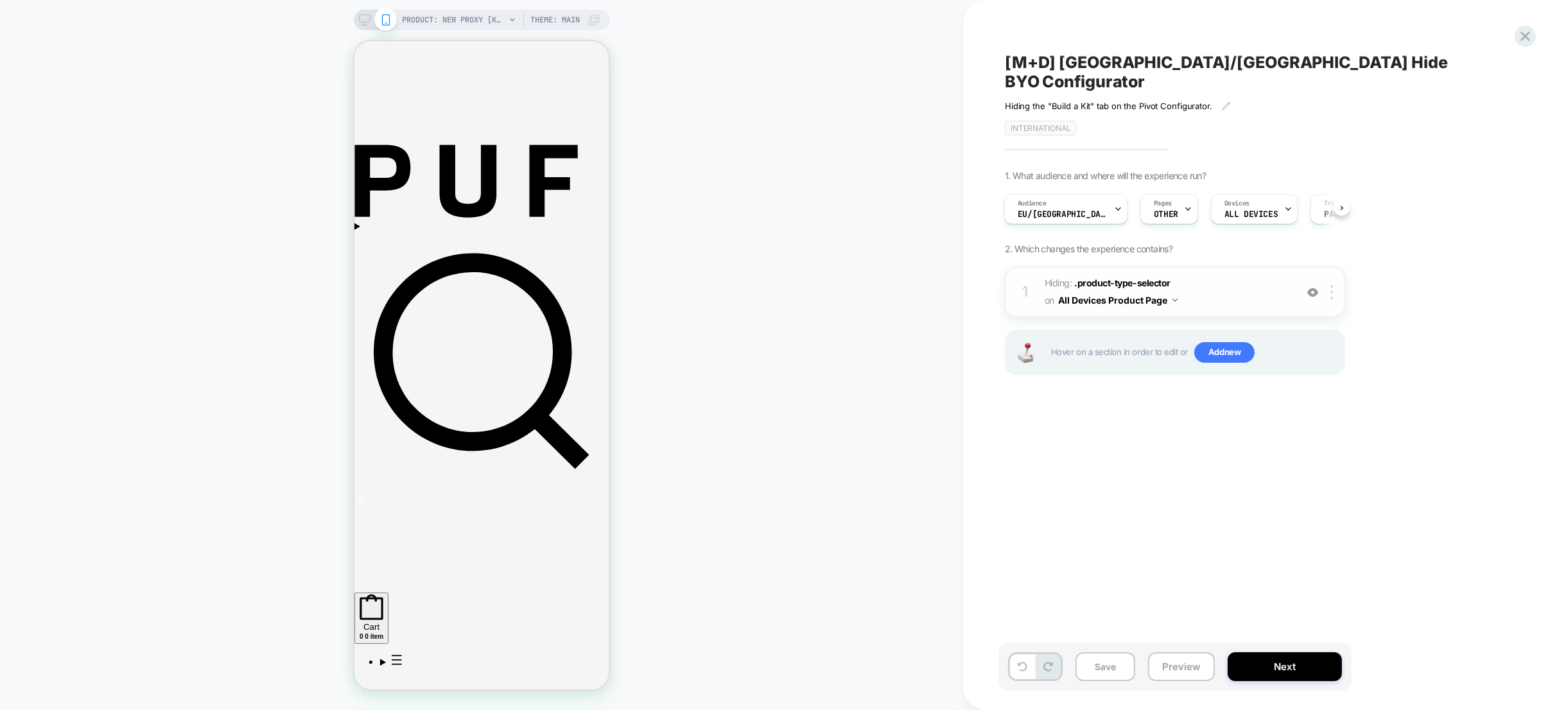
click at [1201, 275] on span "Hiding : .product-type-selector .product-type-selector on All Devices Product P…" at bounding box center [1166, 292] width 244 height 35
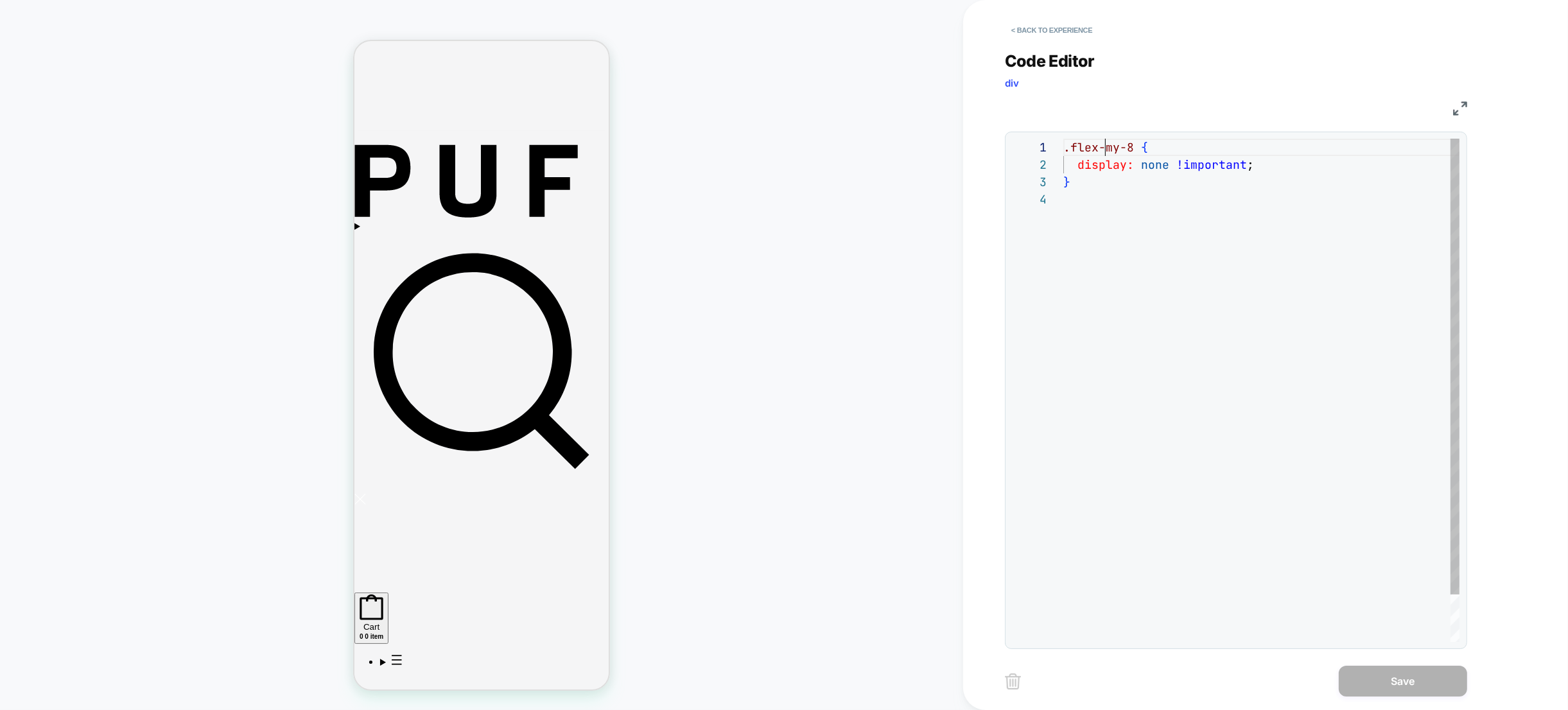
scroll to position [0, 42]
drag, startPoint x: 1106, startPoint y: 147, endPoint x: 1151, endPoint y: 158, distance: 46.3
click at [1106, 147] on span ".flex-my-8" at bounding box center [1098, 147] width 71 height 15
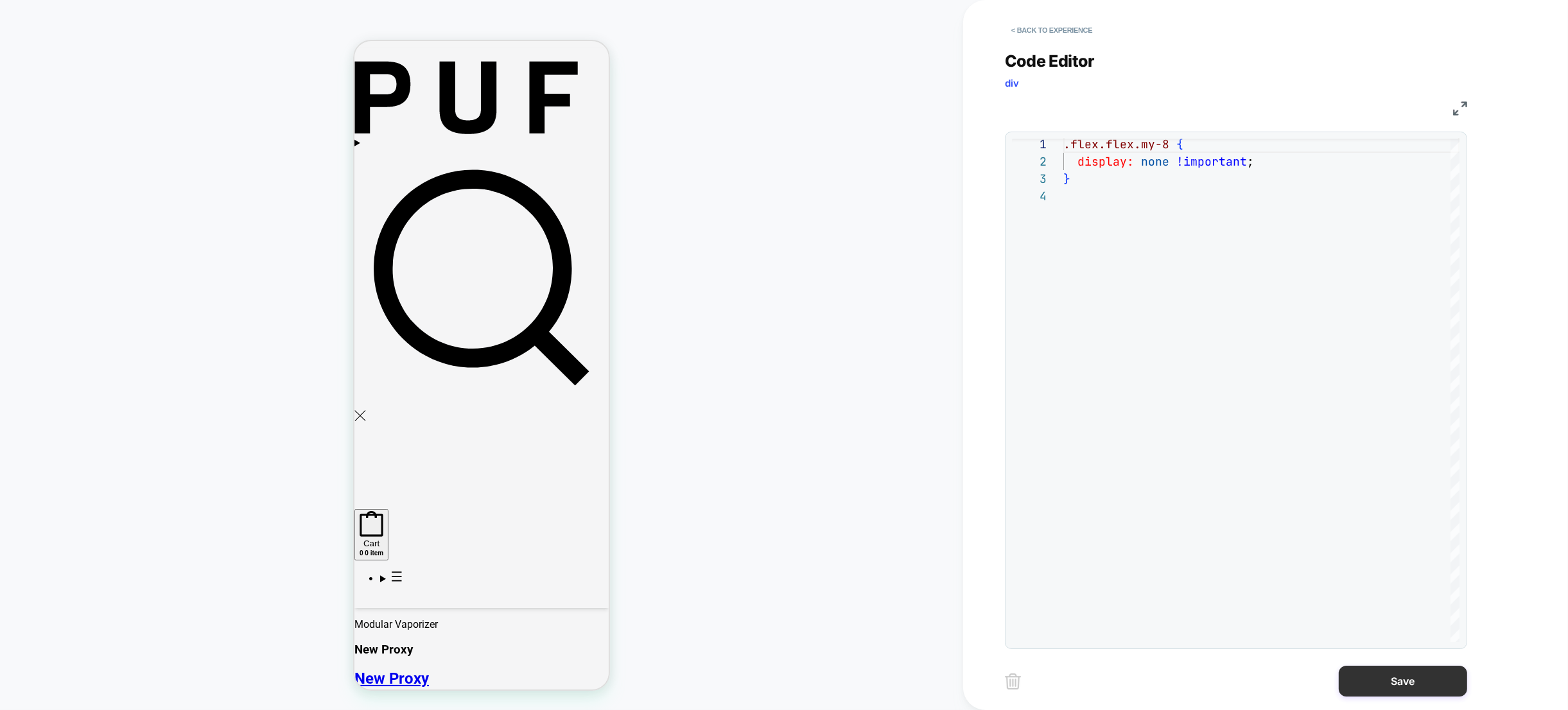
scroll to position [92, 0]
type textarea "**********"
click at [1391, 681] on button "Save" at bounding box center [1402, 681] width 128 height 31
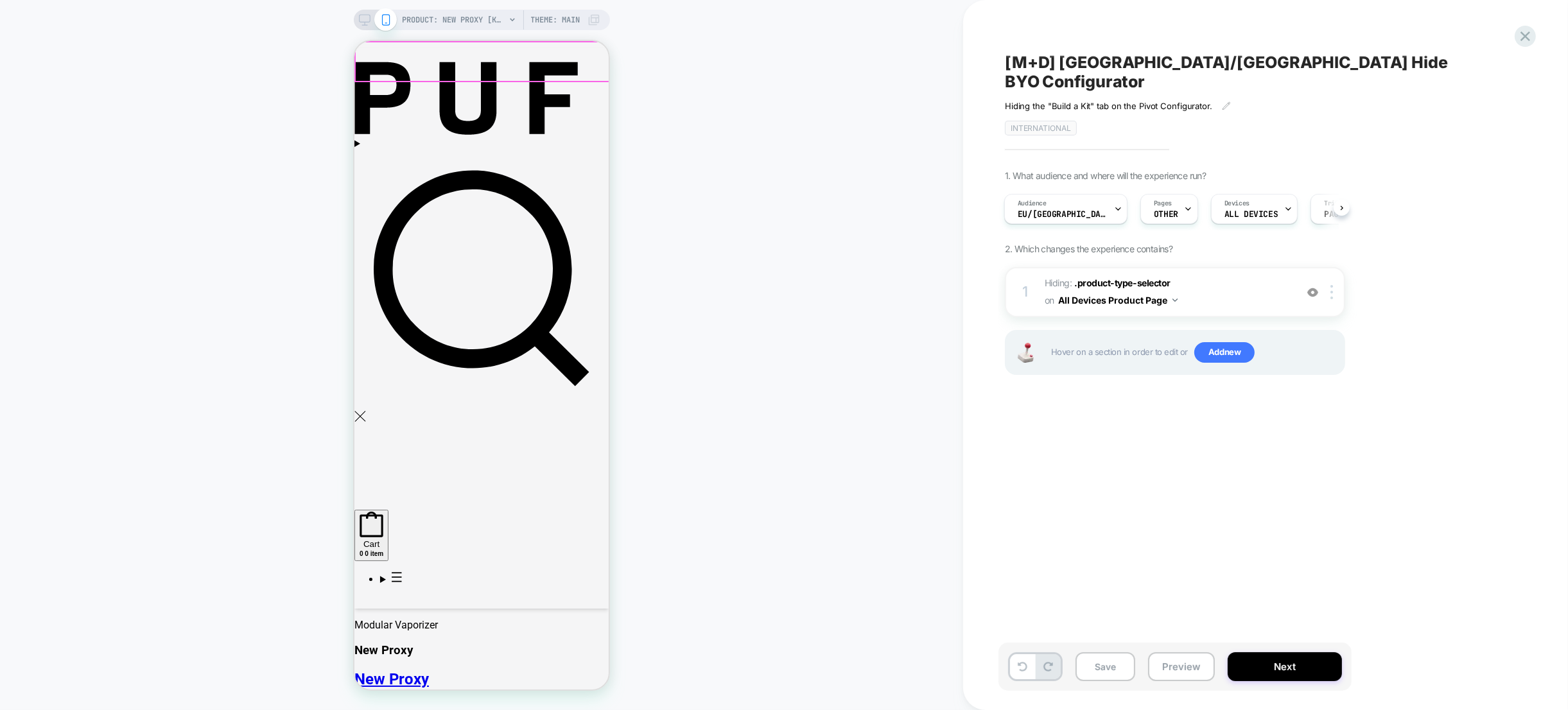
scroll to position [95, 0]
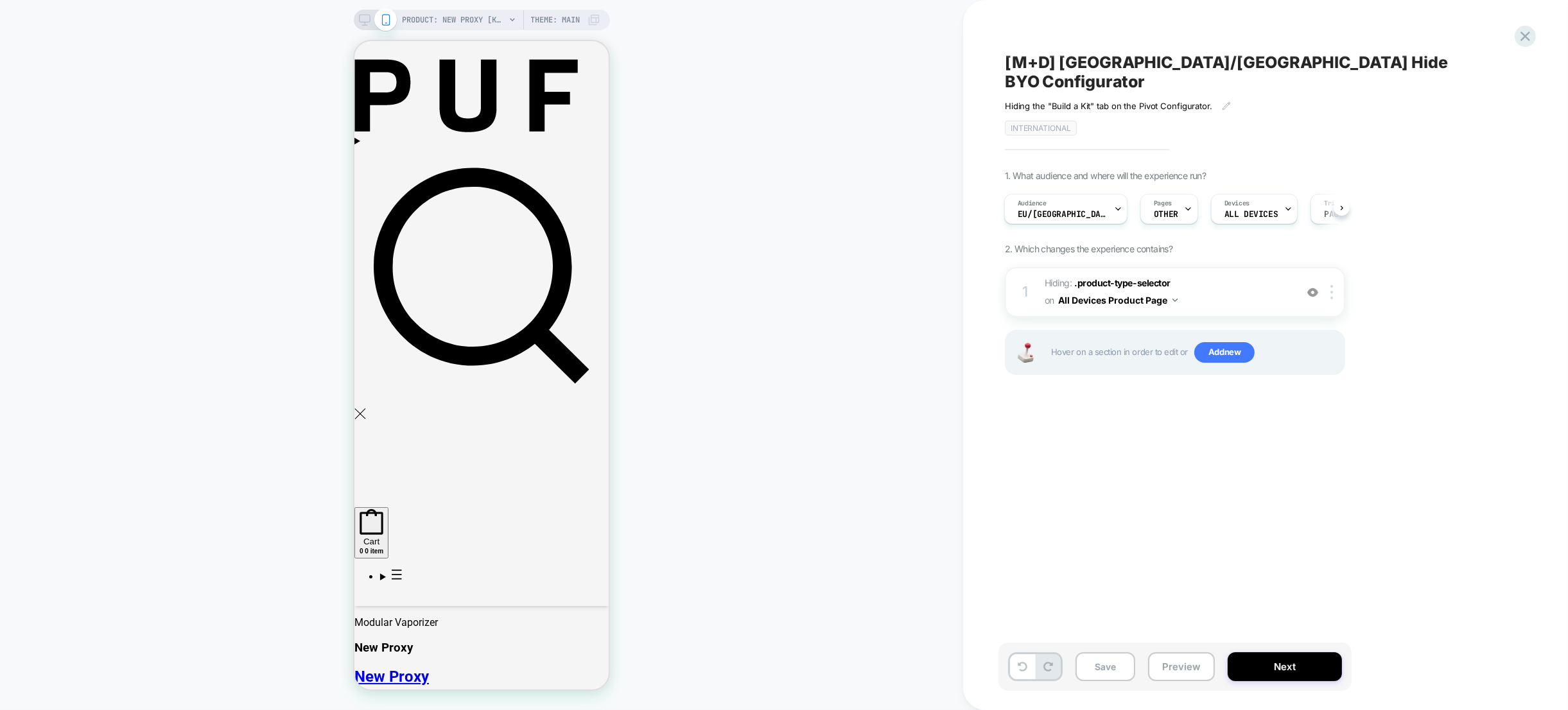
click at [363, 17] on icon at bounding box center [365, 19] width 12 height 12
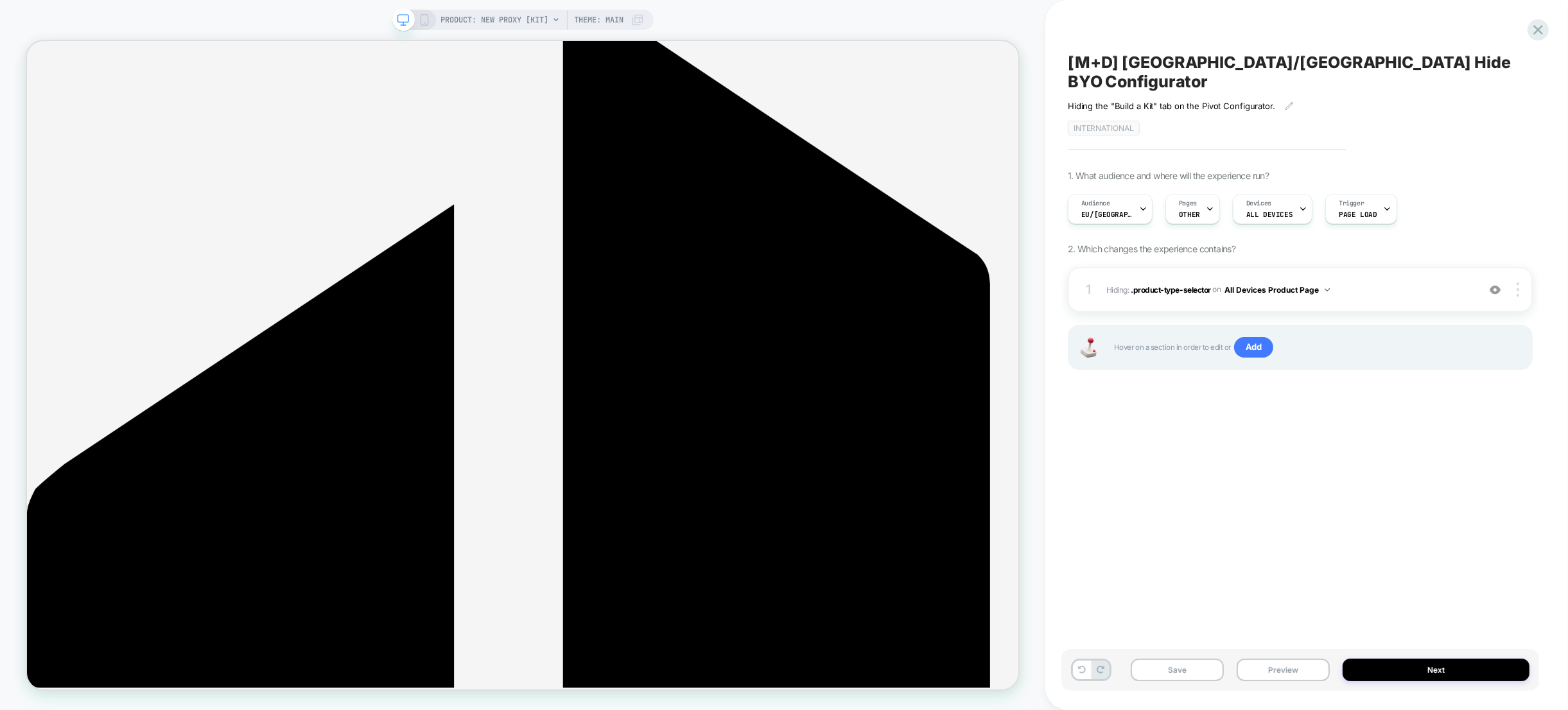
click at [422, 19] on icon at bounding box center [424, 19] width 12 height 12
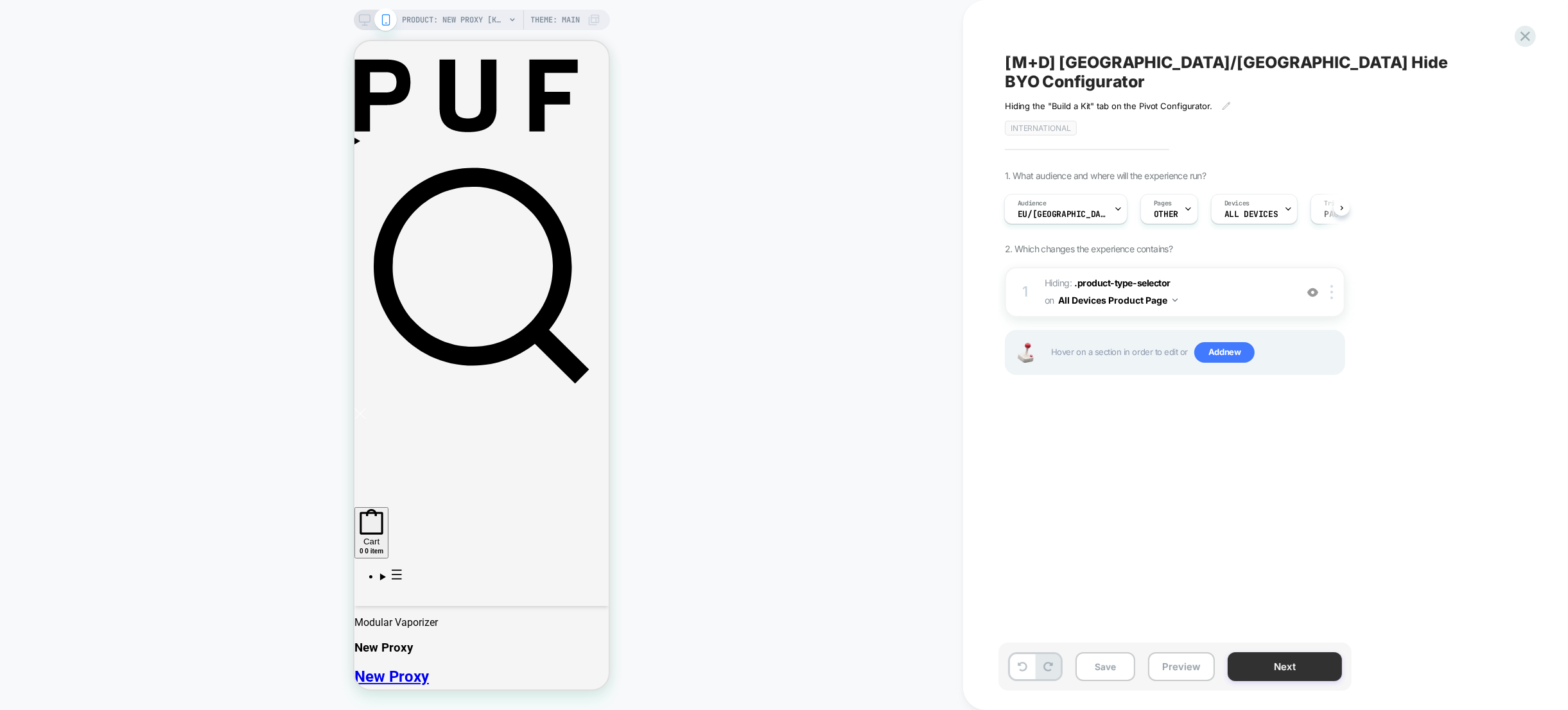
click at [1282, 677] on button "Next" at bounding box center [1284, 667] width 114 height 29
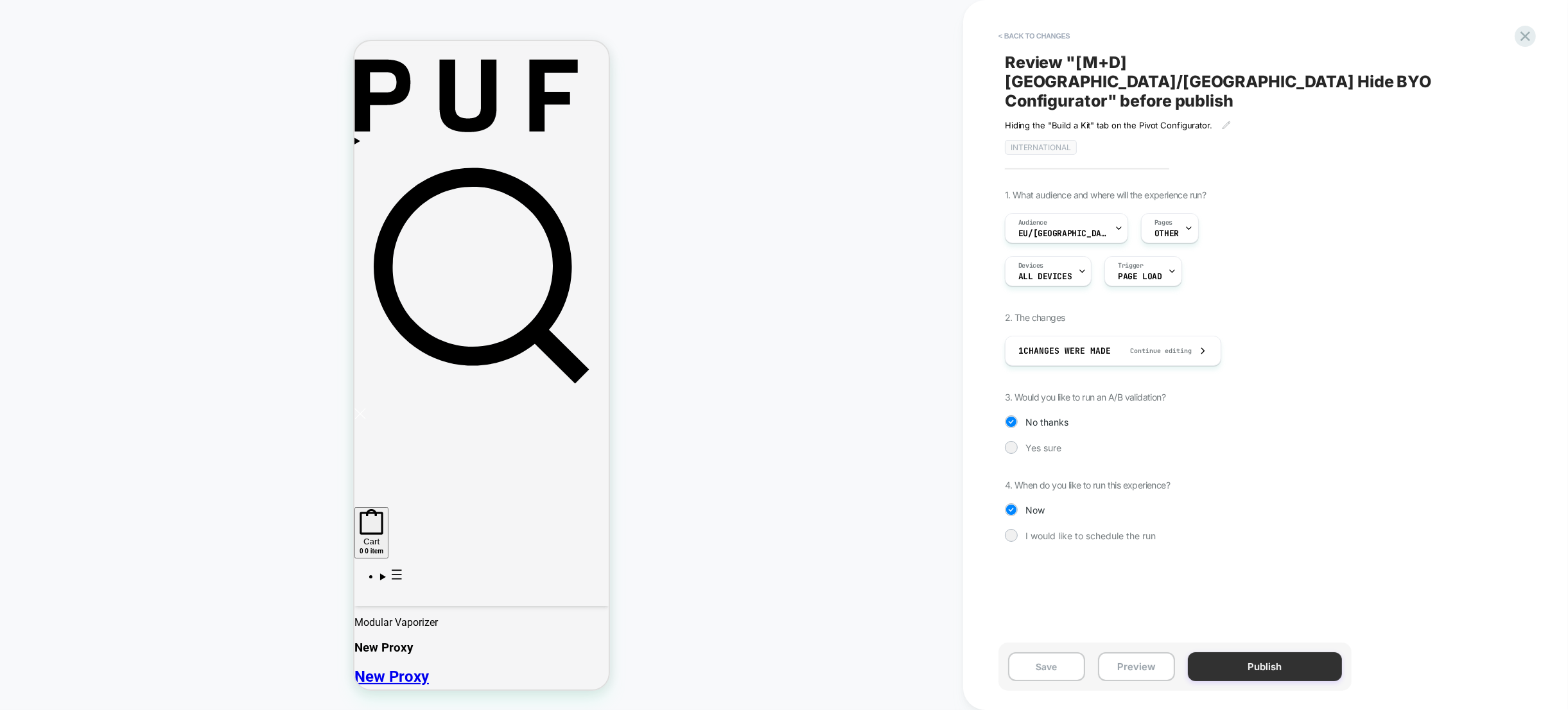
click at [1286, 675] on button "Publish" at bounding box center [1265, 667] width 154 height 29
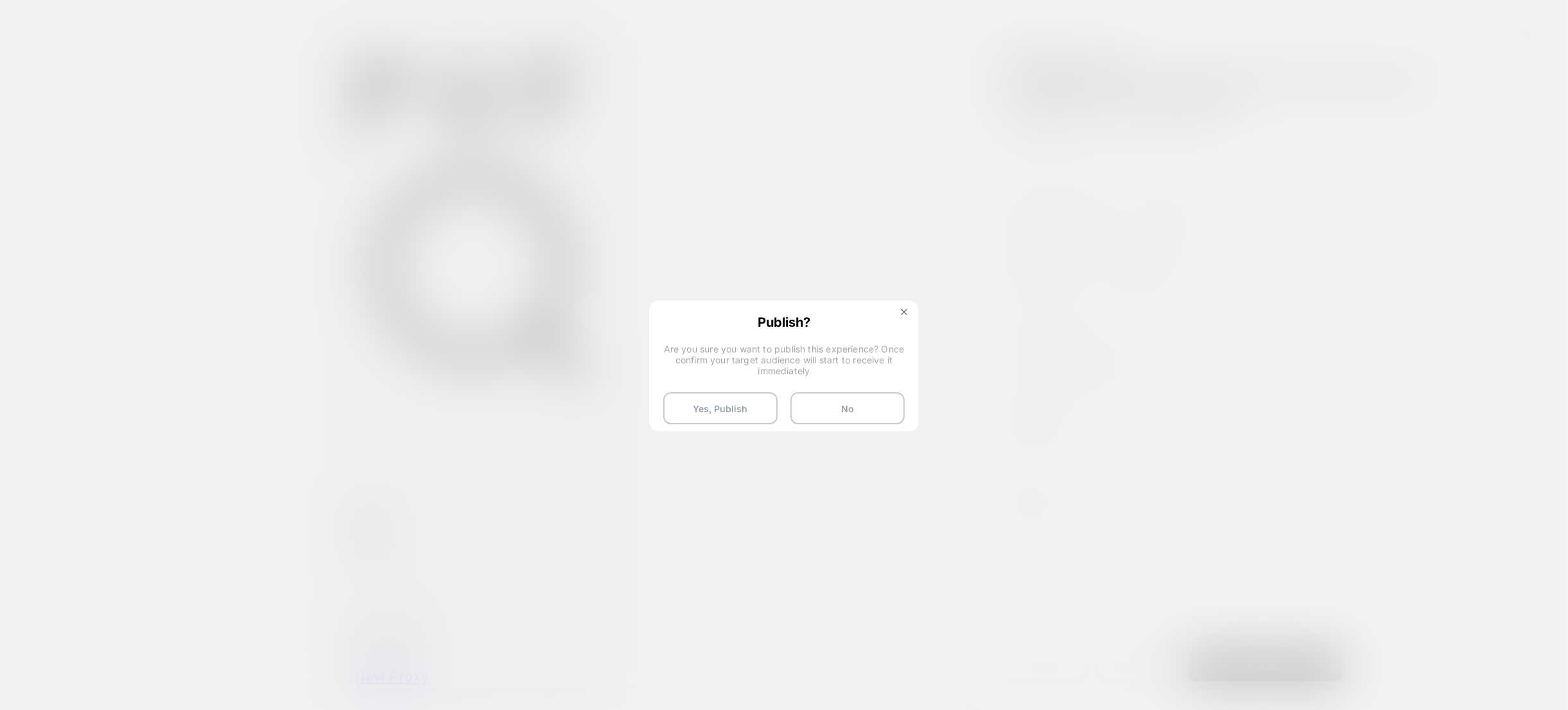
drag, startPoint x: 729, startPoint y: 403, endPoint x: 699, endPoint y: 382, distance: 36.6
click at [728, 403] on button "Yes, Publish" at bounding box center [720, 408] width 114 height 32
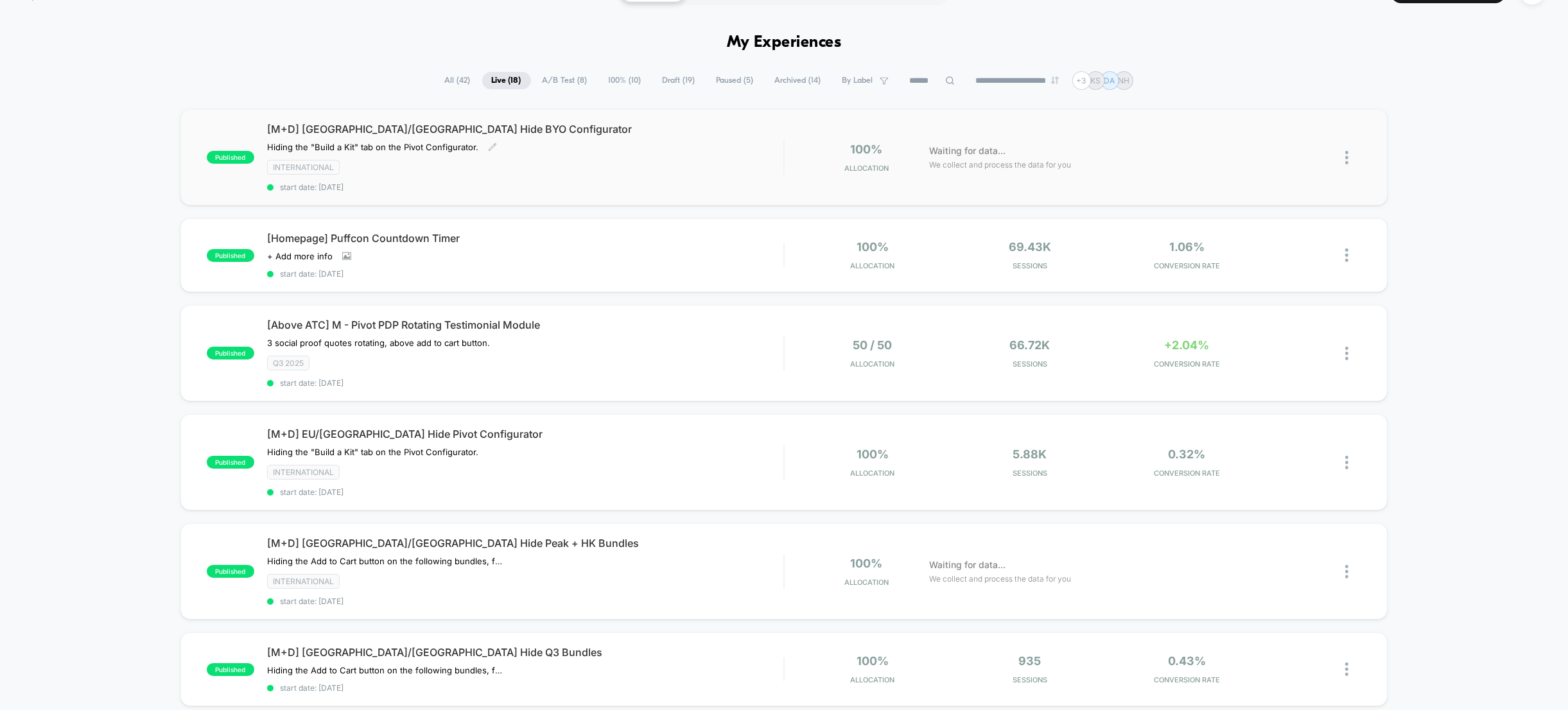
scroll to position [32, 0]
click at [562, 161] on div "International" at bounding box center [524, 165] width 516 height 15
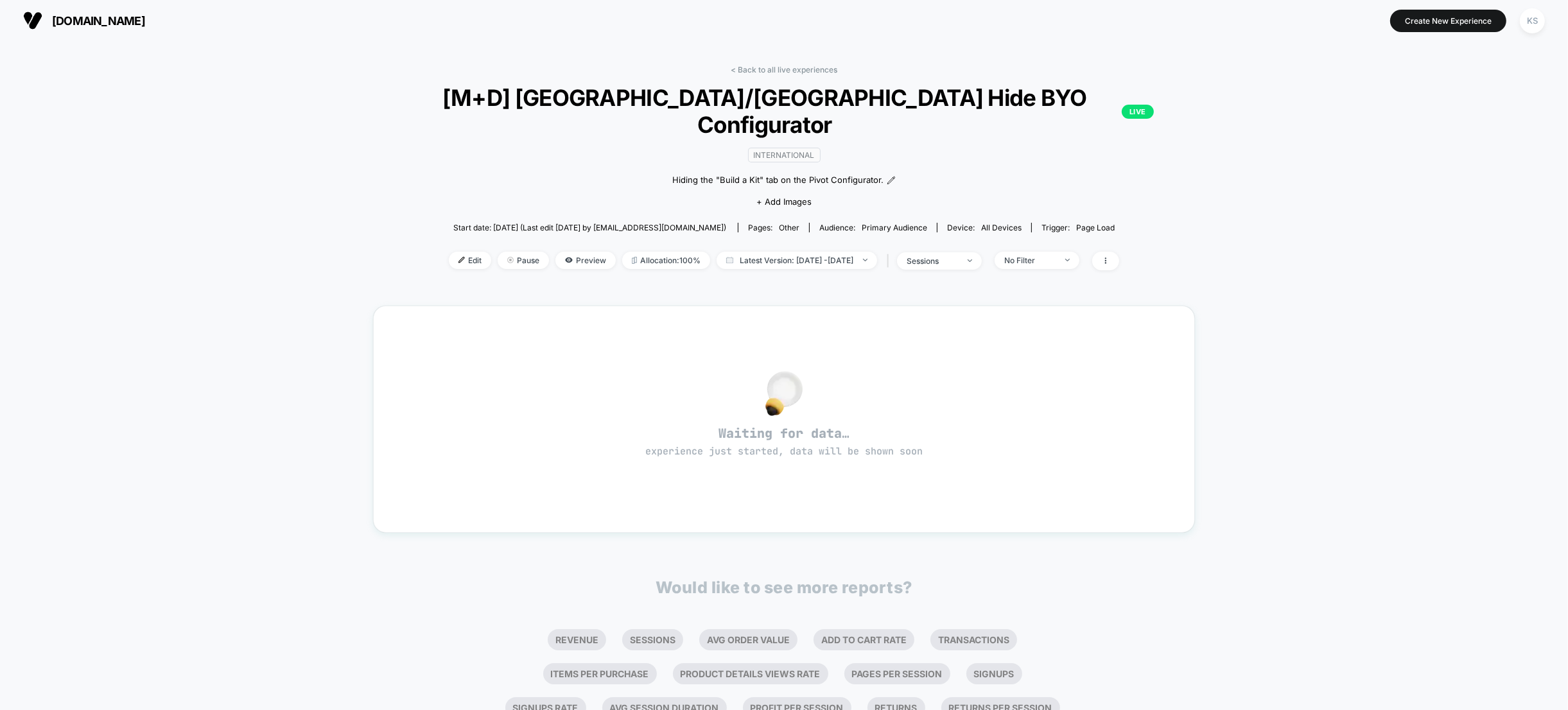
scroll to position [2, 0]
click at [450, 251] on span "Edit" at bounding box center [469, 260] width 43 height 17
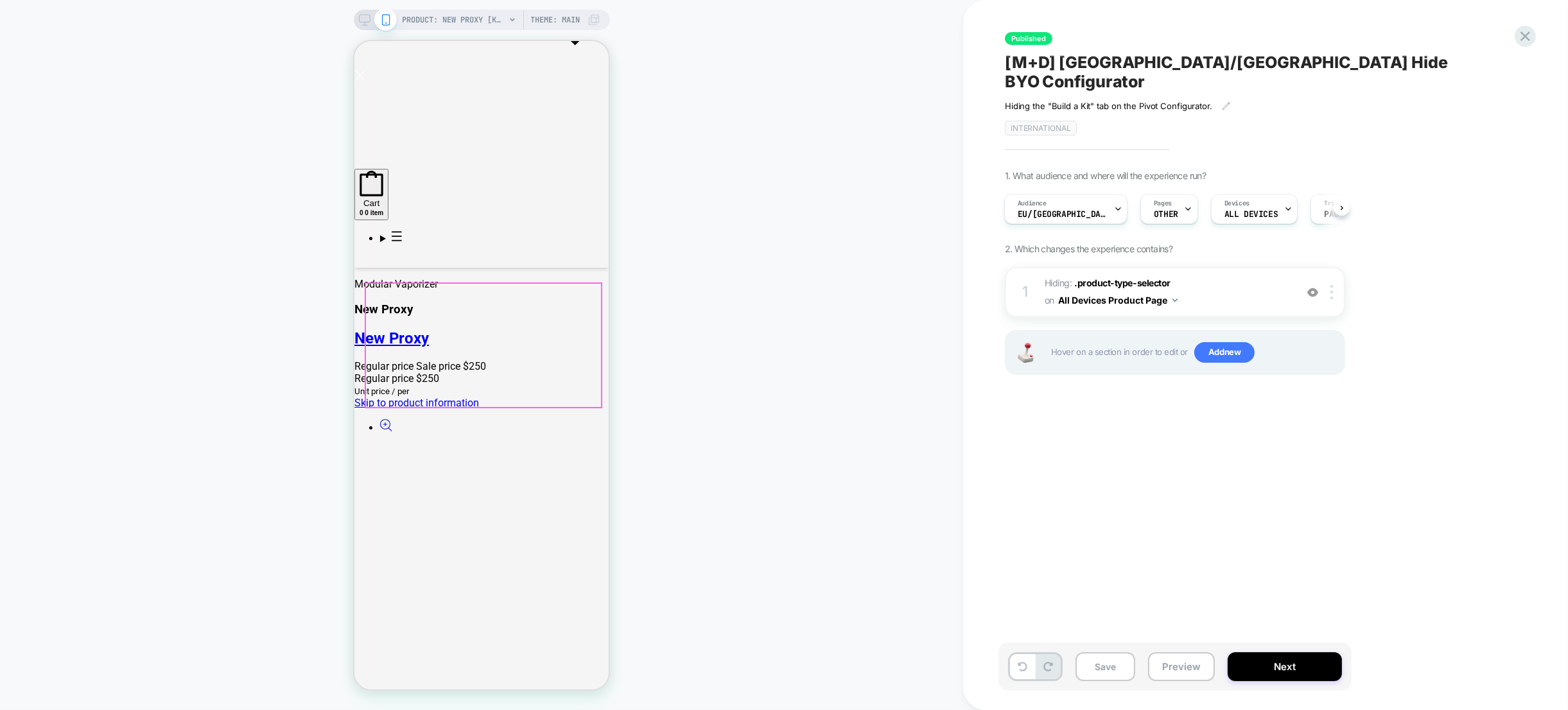
scroll to position [438, 0]
click at [1096, 291] on button "All Devices Product Page" at bounding box center [1118, 300] width 119 height 19
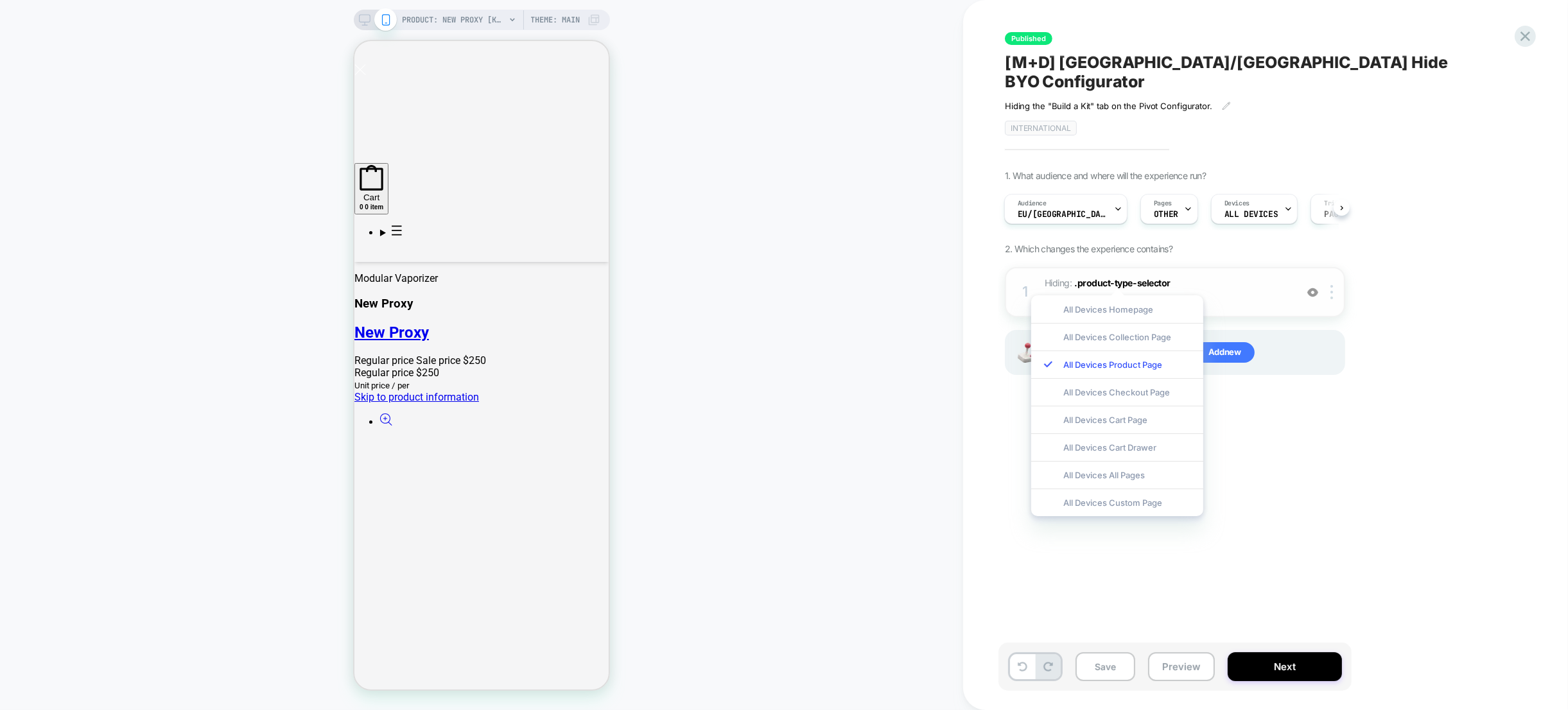
click at [1230, 279] on span "Hiding : .product-type-selector .product-type-selector on All Devices Product P…" at bounding box center [1166, 292] width 244 height 35
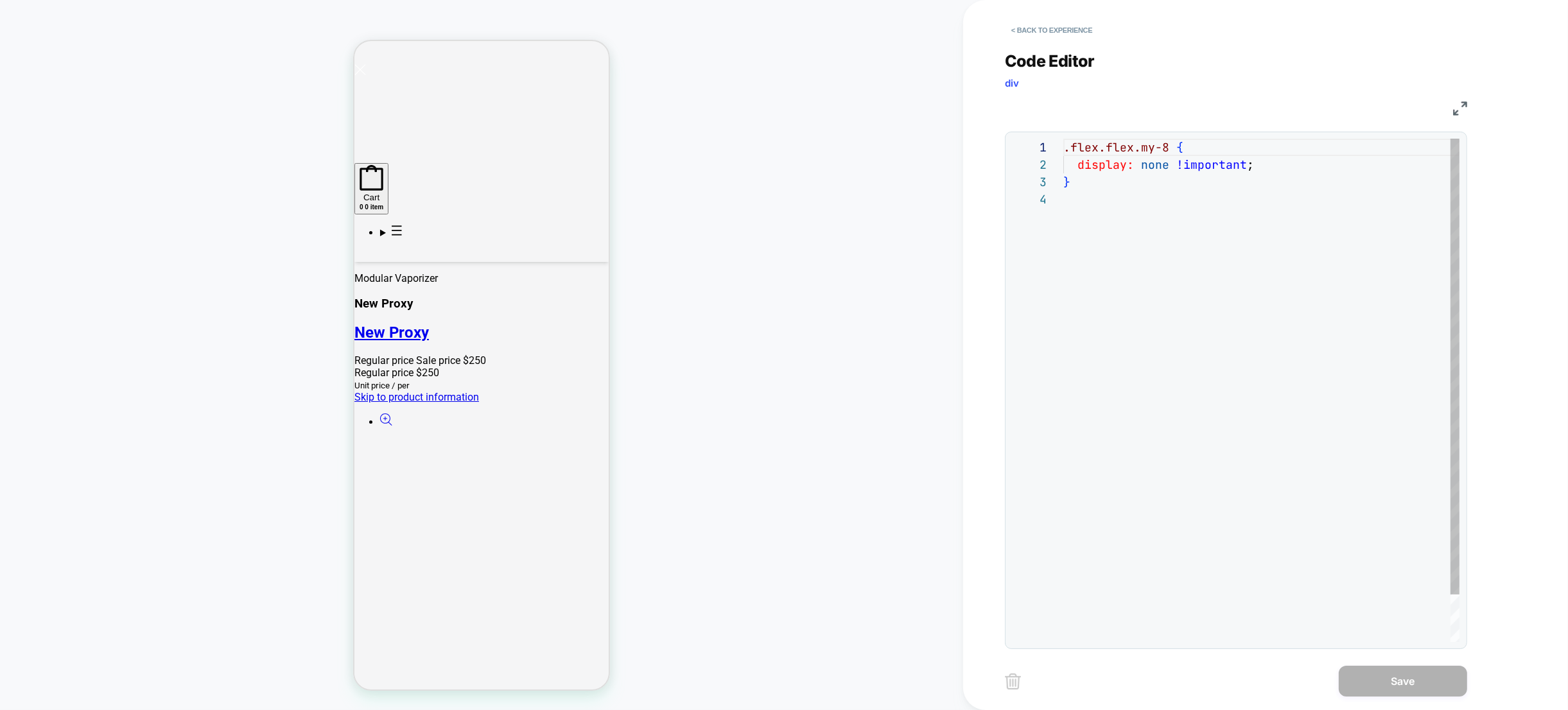
scroll to position [52, 0]
click at [1050, 23] on button "< Back to experience" at bounding box center [1051, 30] width 94 height 20
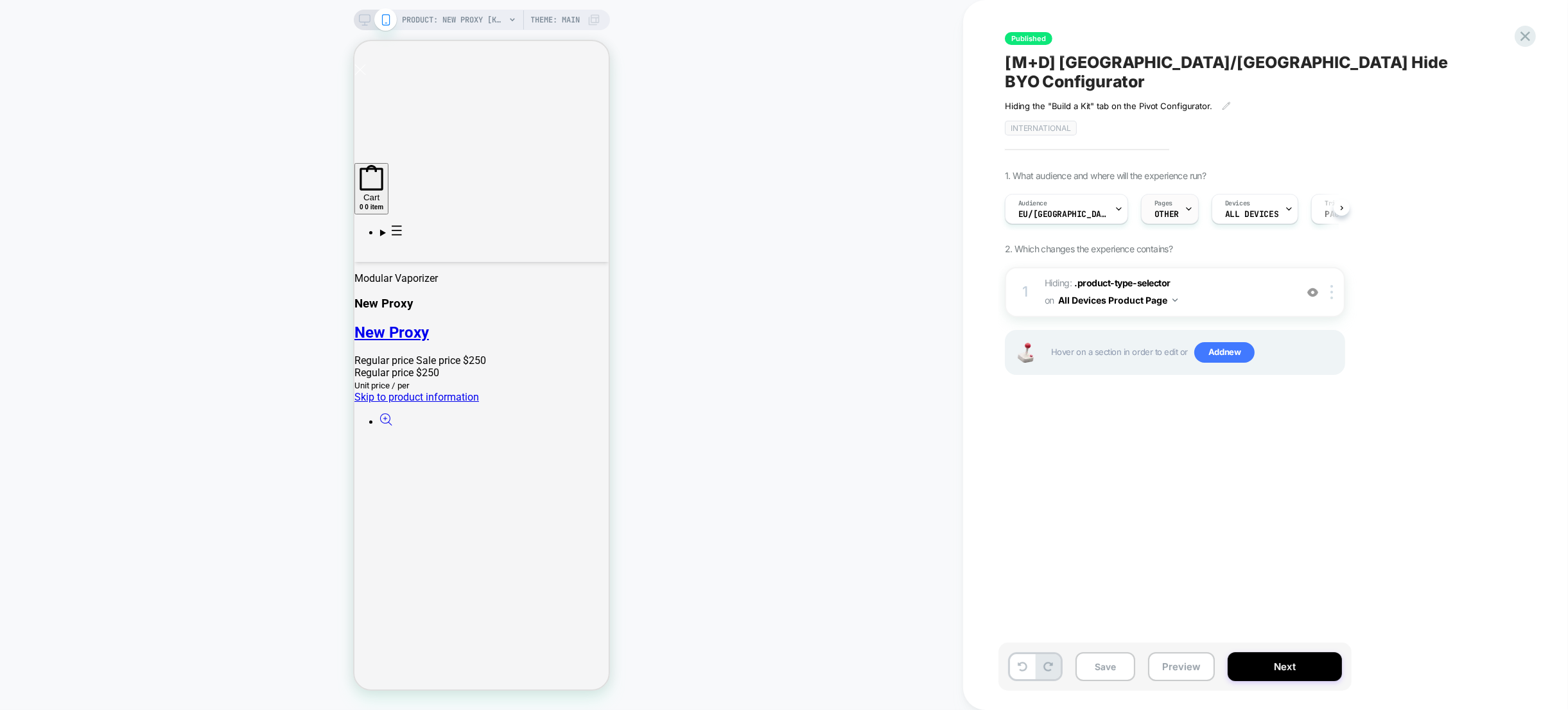
scroll to position [0, 1]
click at [1154, 210] on span "OTHER" at bounding box center [1165, 215] width 24 height 9
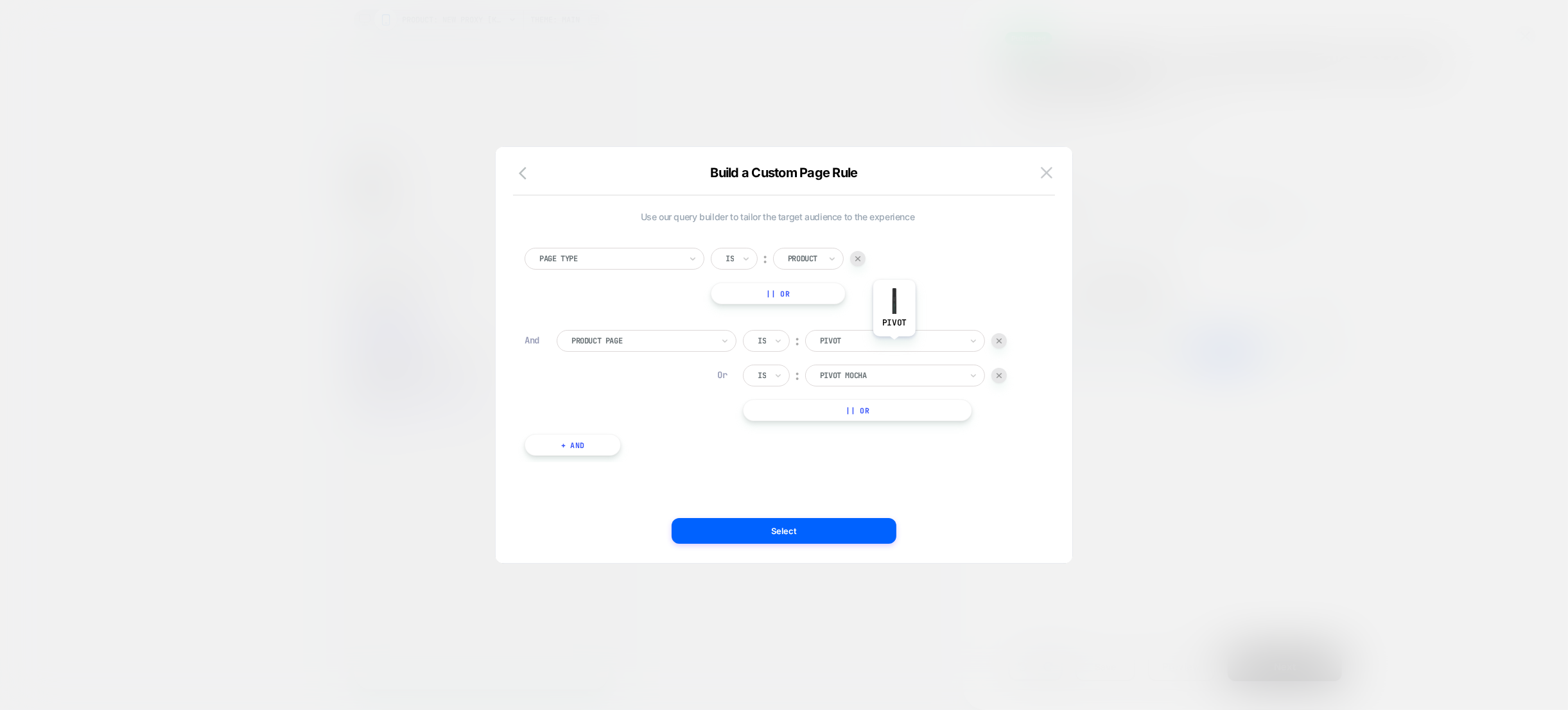
click at [895, 346] on div at bounding box center [891, 341] width 141 height 12
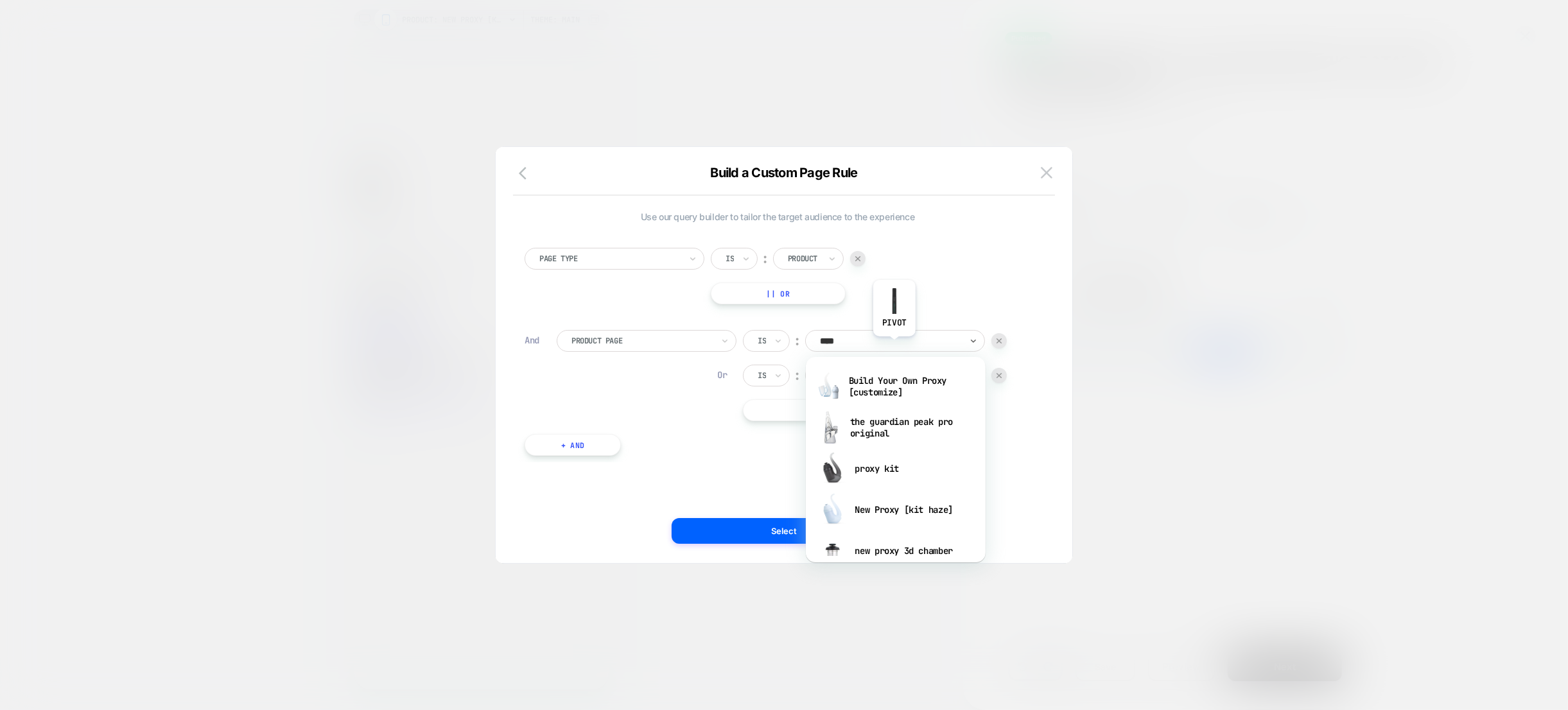
type input "*****"
drag, startPoint x: 886, startPoint y: 430, endPoint x: 878, endPoint y: 430, distance: 8.0
click at [884, 430] on div "proxy kit" at bounding box center [895, 428] width 167 height 41
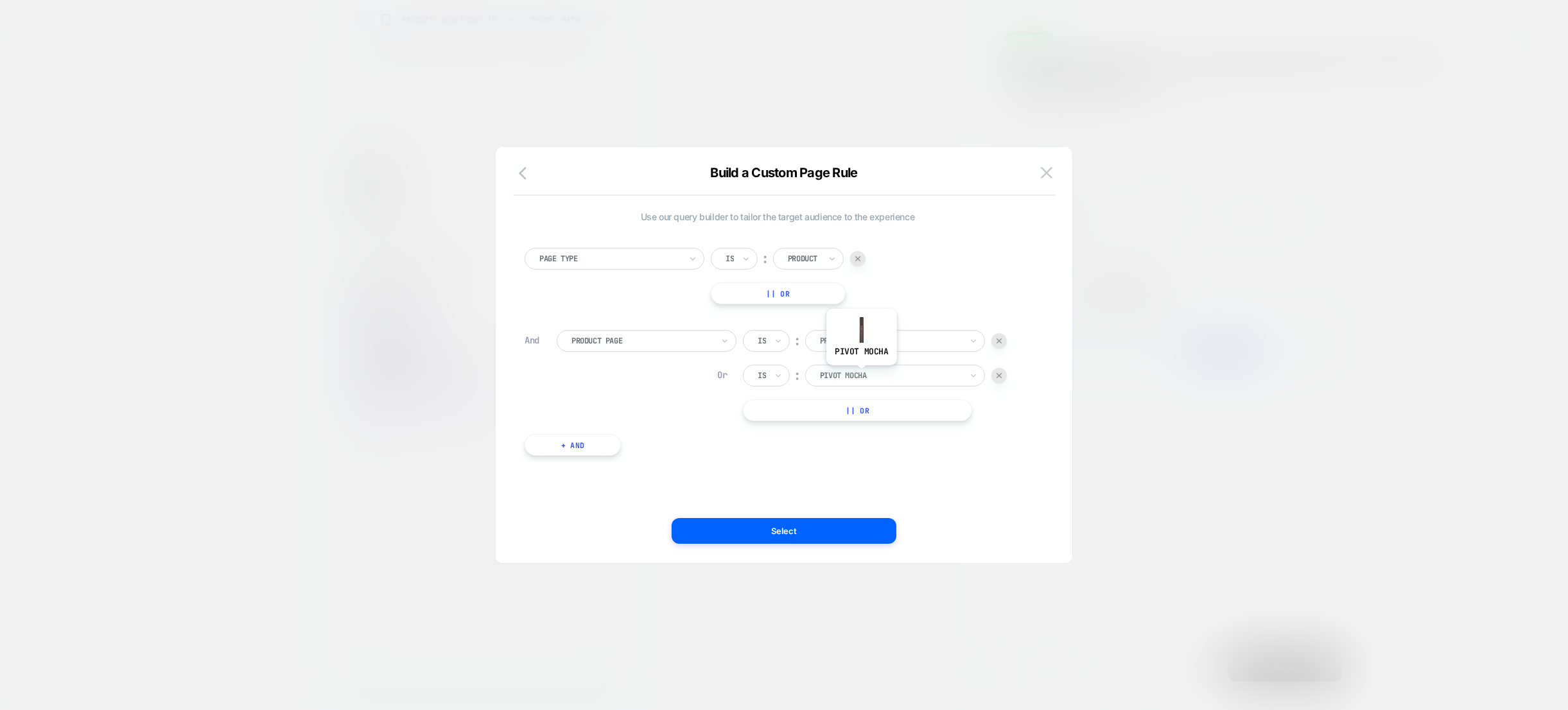
drag, startPoint x: 861, startPoint y: 374, endPoint x: 876, endPoint y: 376, distance: 15.1
click at [861, 376] on div at bounding box center [891, 376] width 141 height 12
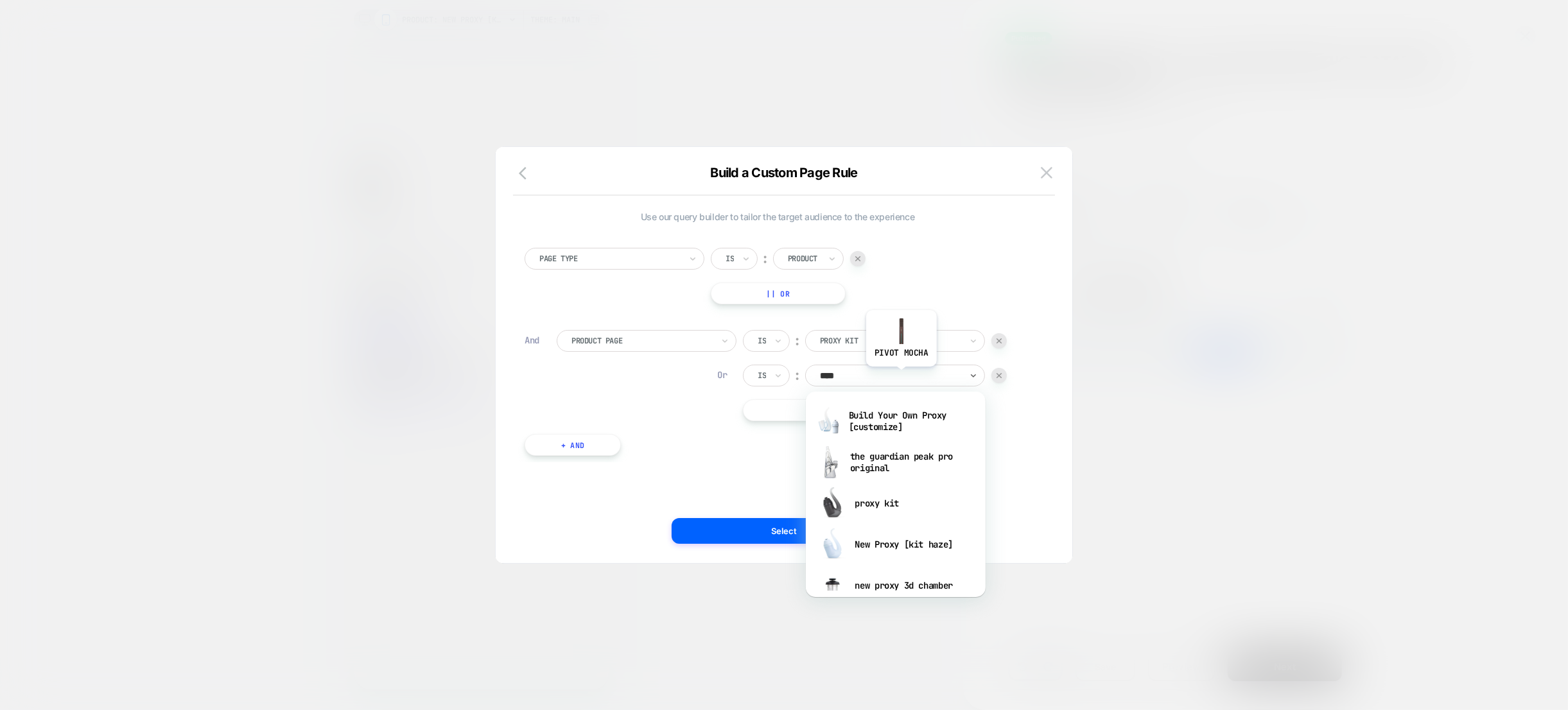
type input "*****"
click at [870, 507] on div "New Proxy [kit haze]" at bounding box center [895, 503] width 167 height 41
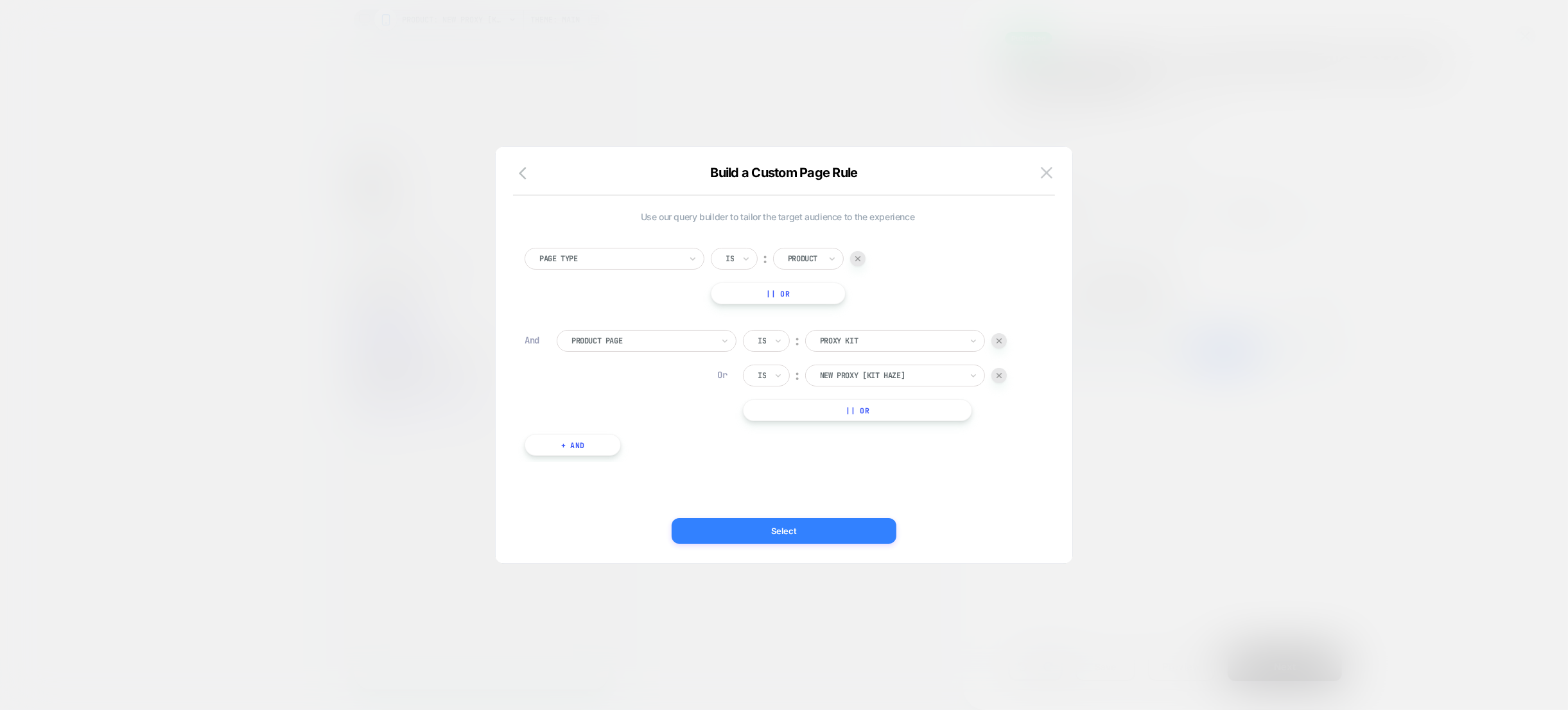
click at [805, 530] on button "Select" at bounding box center [784, 531] width 225 height 26
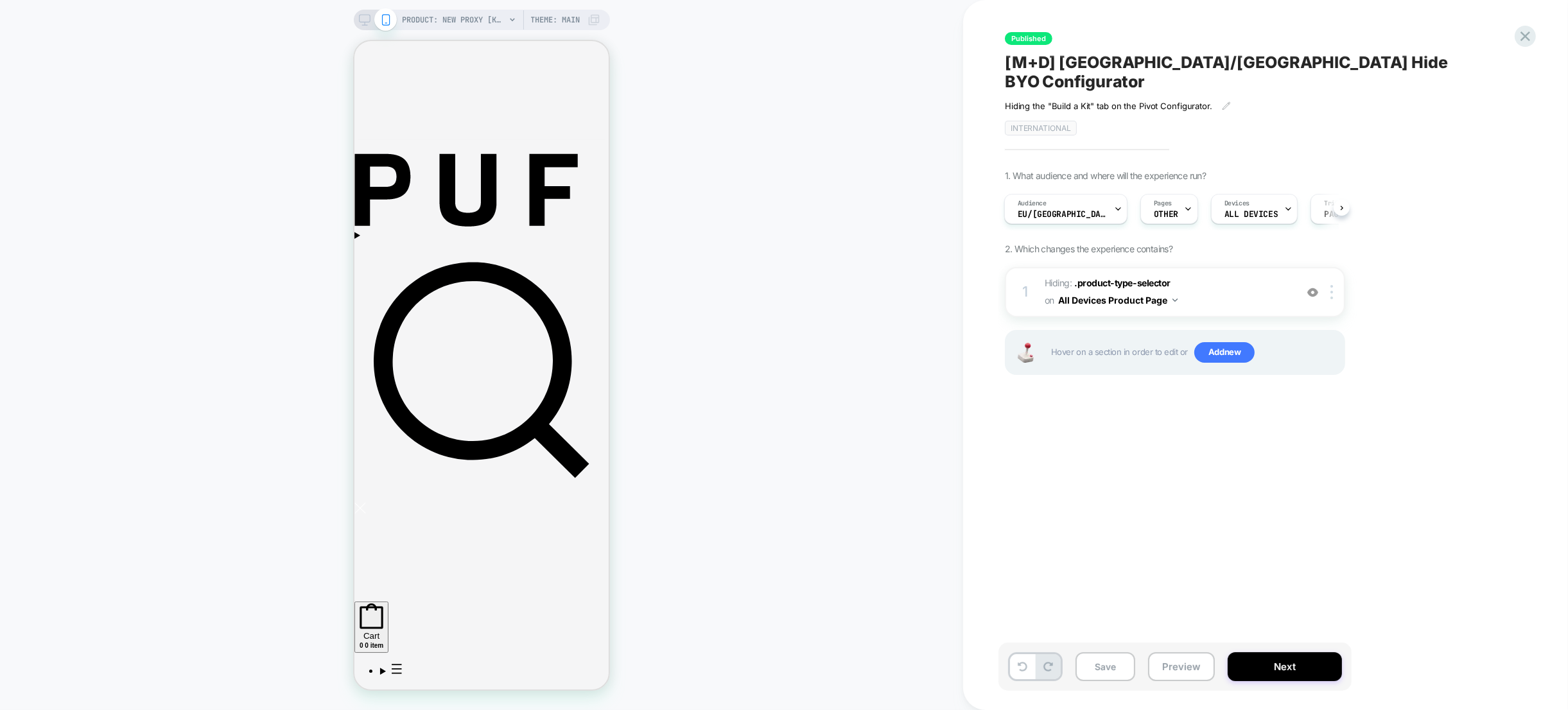
scroll to position [0, 2]
click at [1107, 668] on button "Save" at bounding box center [1105, 667] width 60 height 29
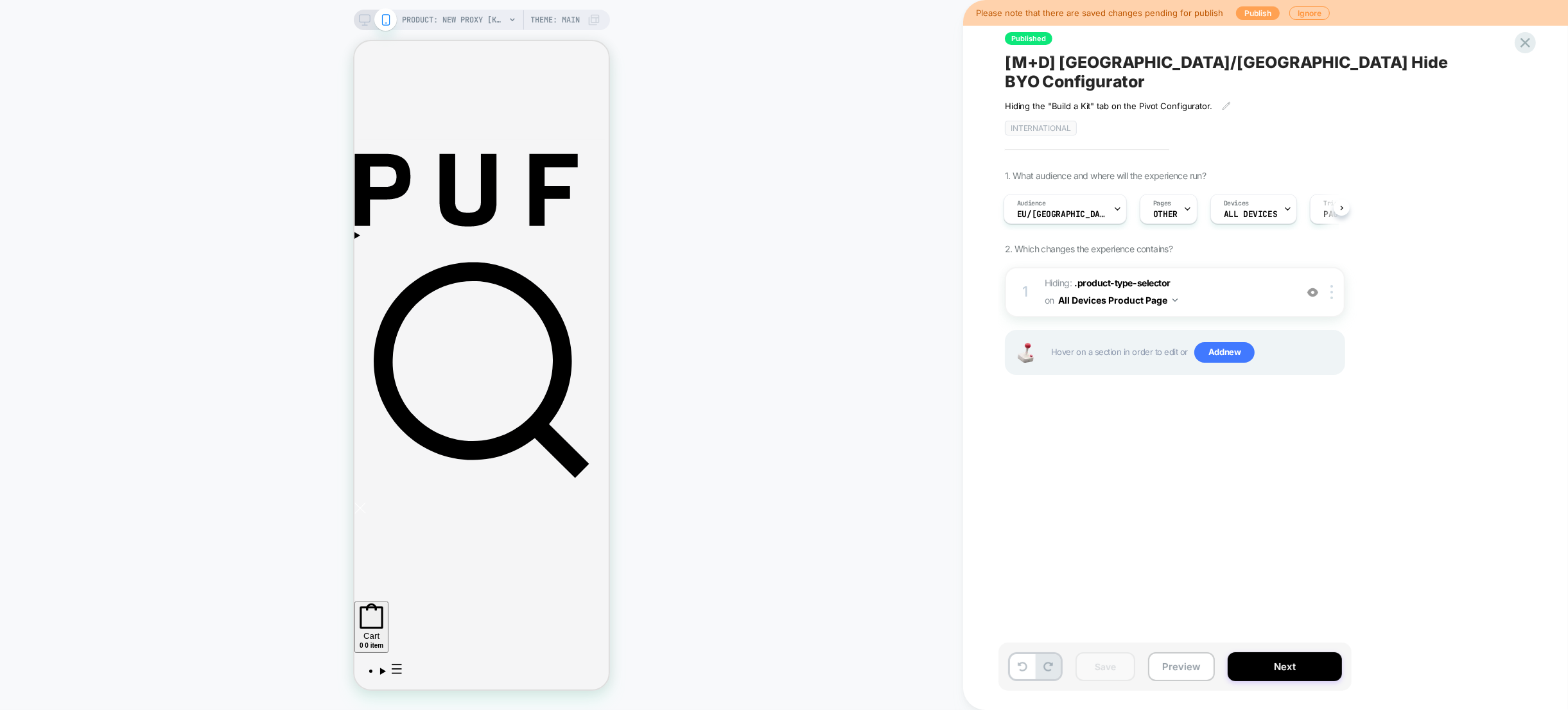
click at [1262, 9] on button "Publish" at bounding box center [1258, 12] width 43 height 13
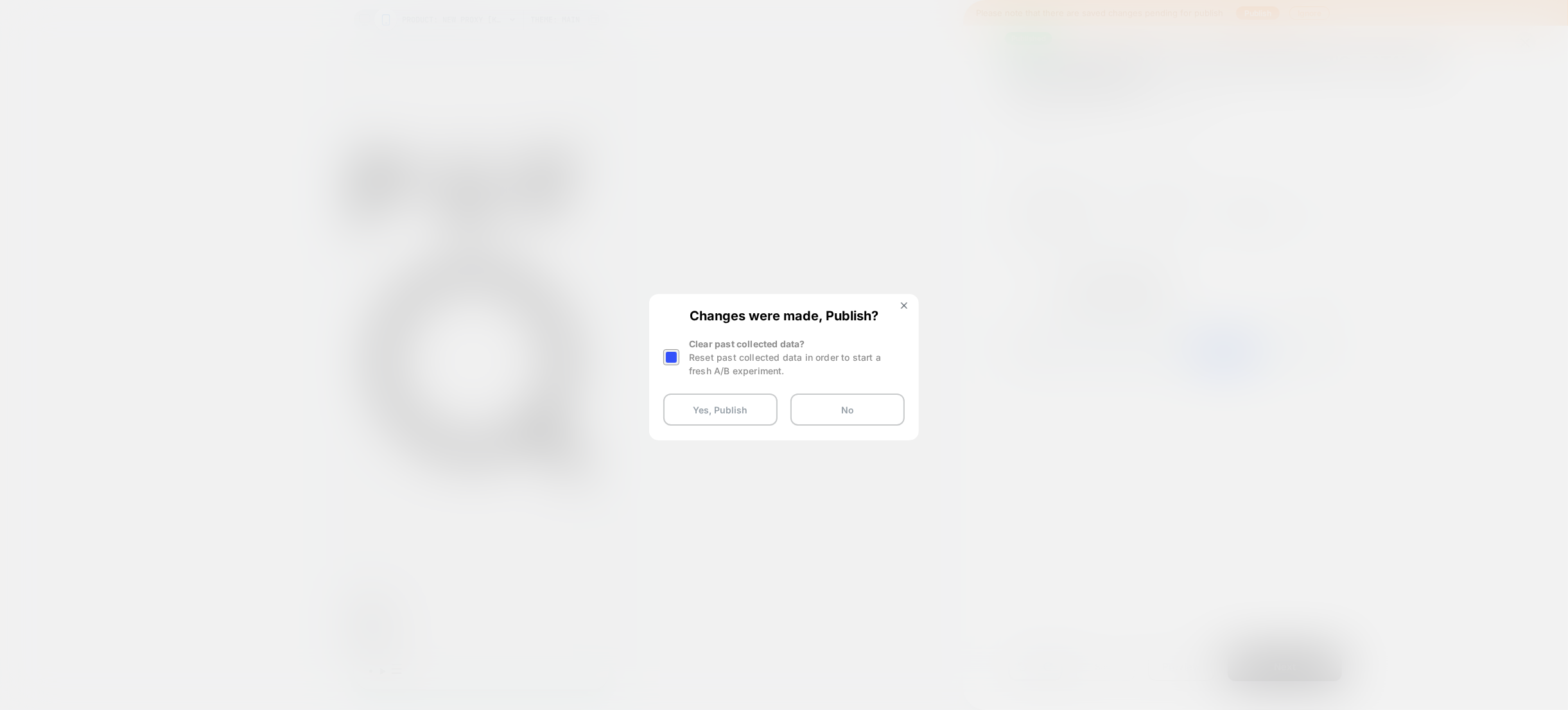
click at [727, 422] on button "Yes, Publish" at bounding box center [720, 409] width 114 height 32
